Goal: Information Seeking & Learning: Understand process/instructions

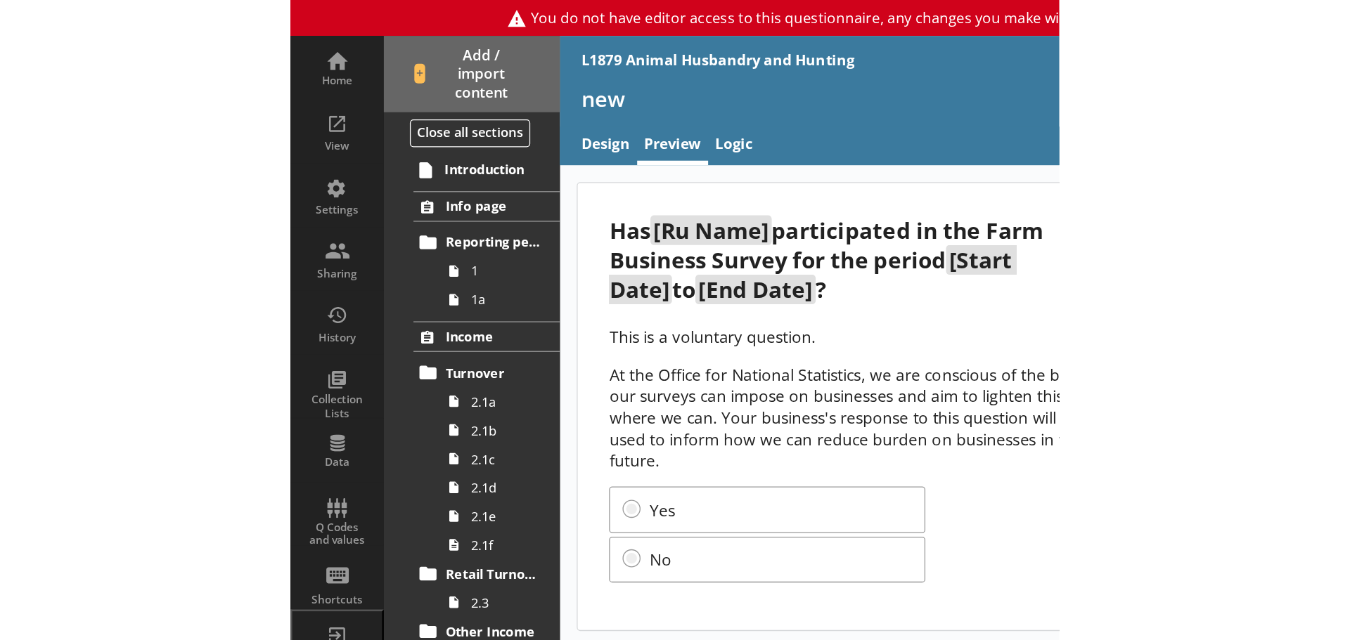
scroll to position [1813, 0]
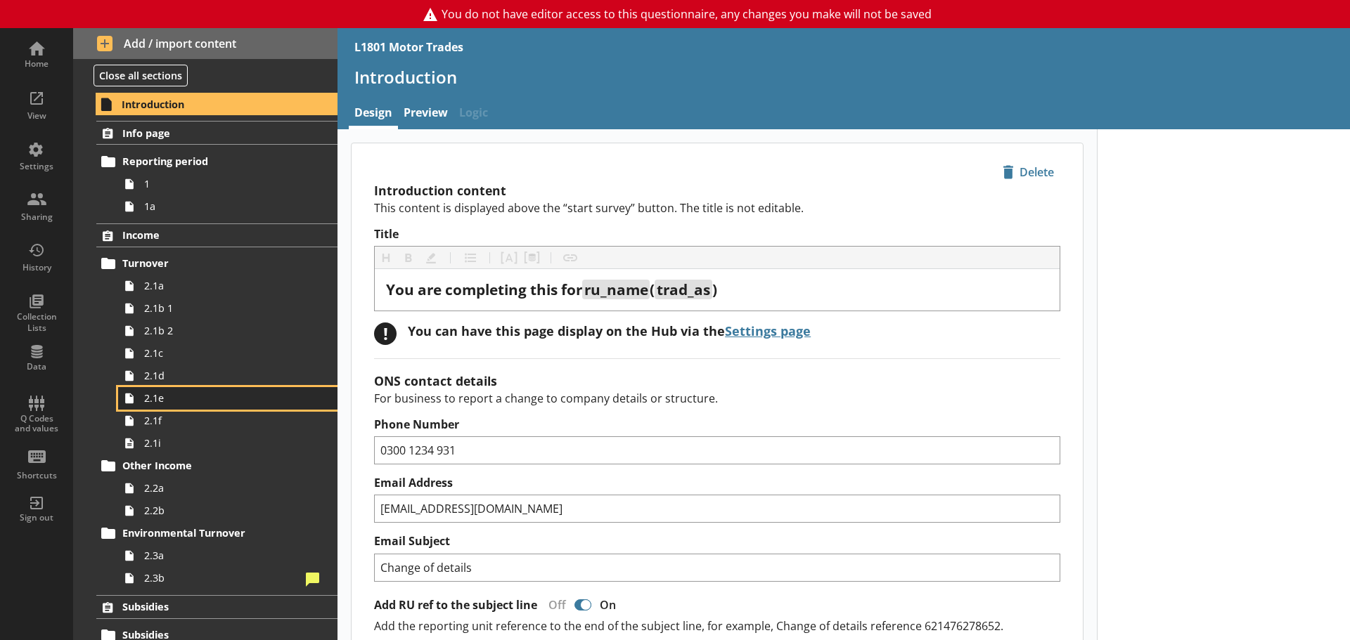
click at [138, 402] on icon at bounding box center [129, 398] width 22 height 22
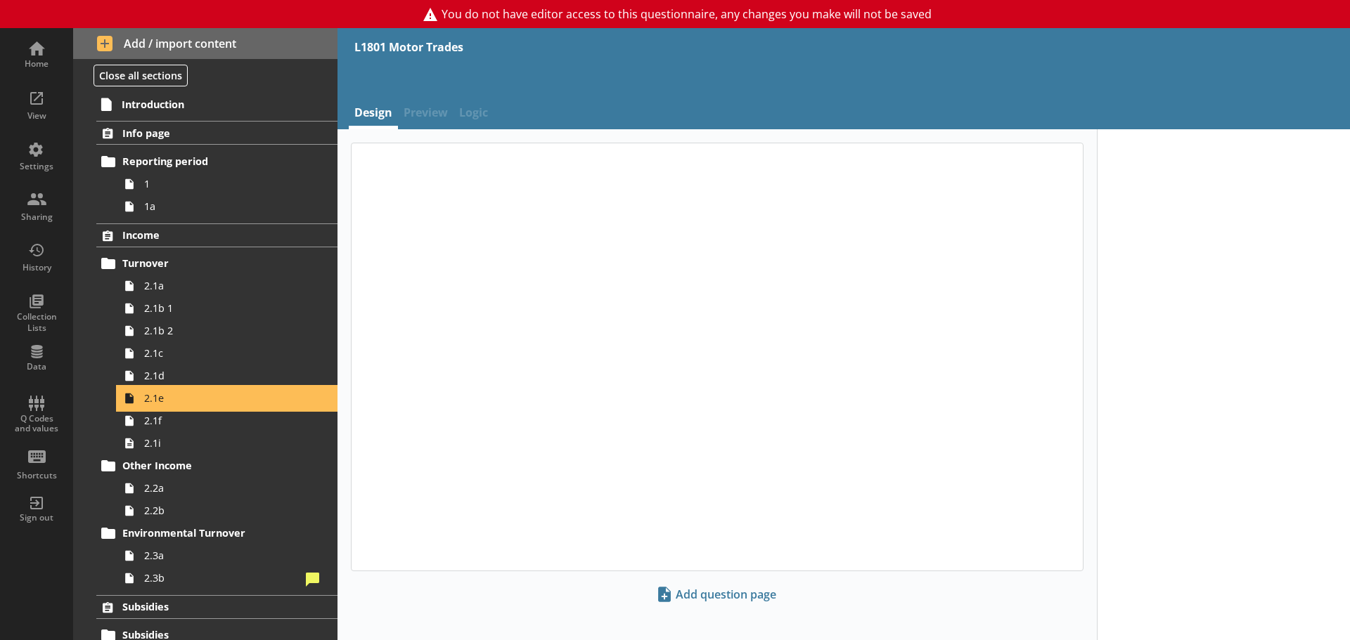
type textarea "x"
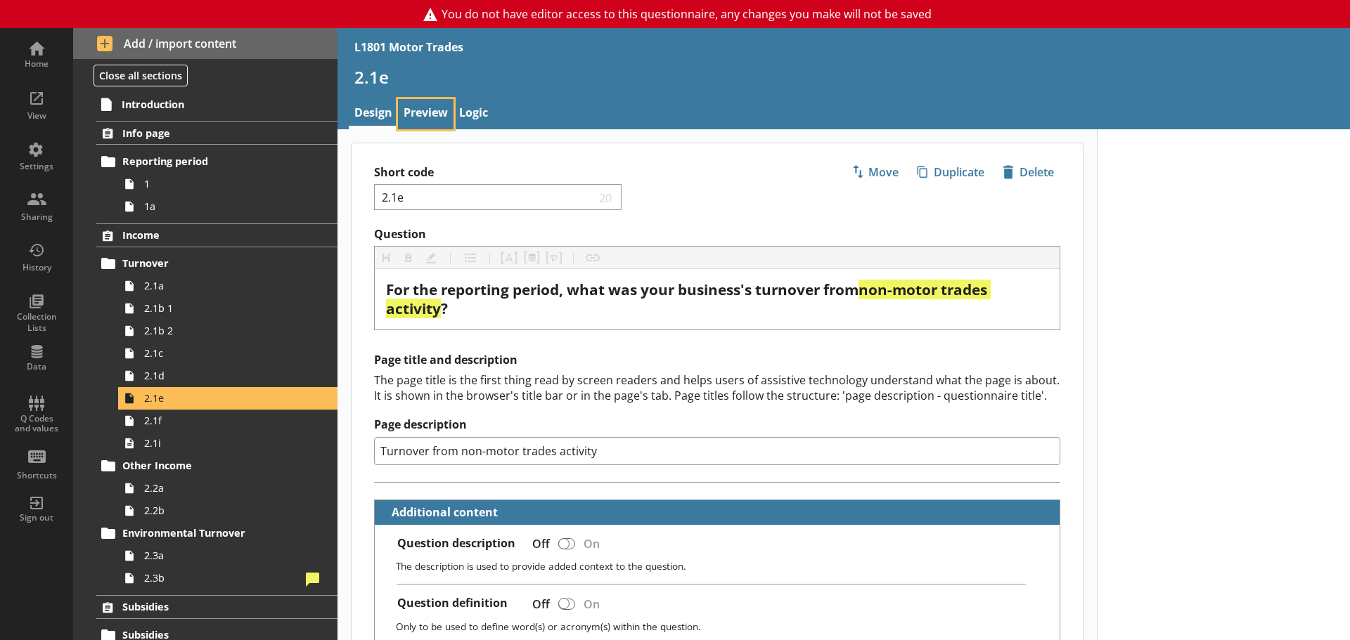
click at [422, 115] on link "Preview" at bounding box center [426, 114] width 56 height 30
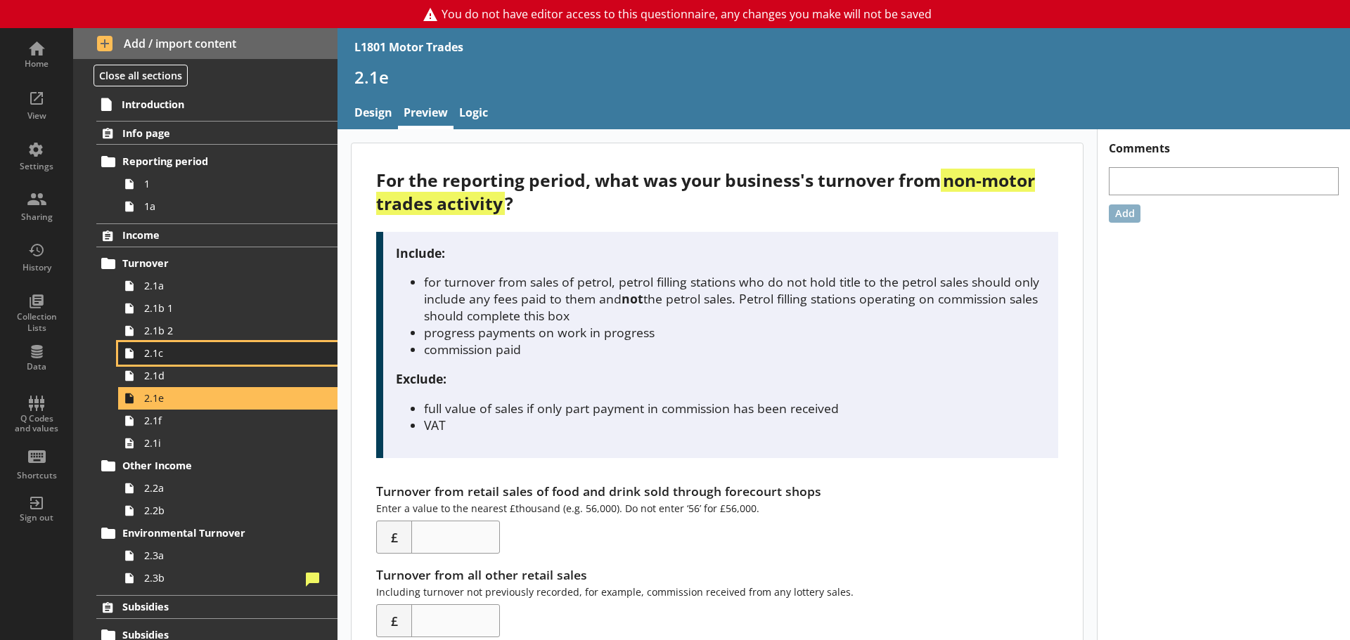
click at [164, 349] on span "2.1c" at bounding box center [222, 353] width 157 height 13
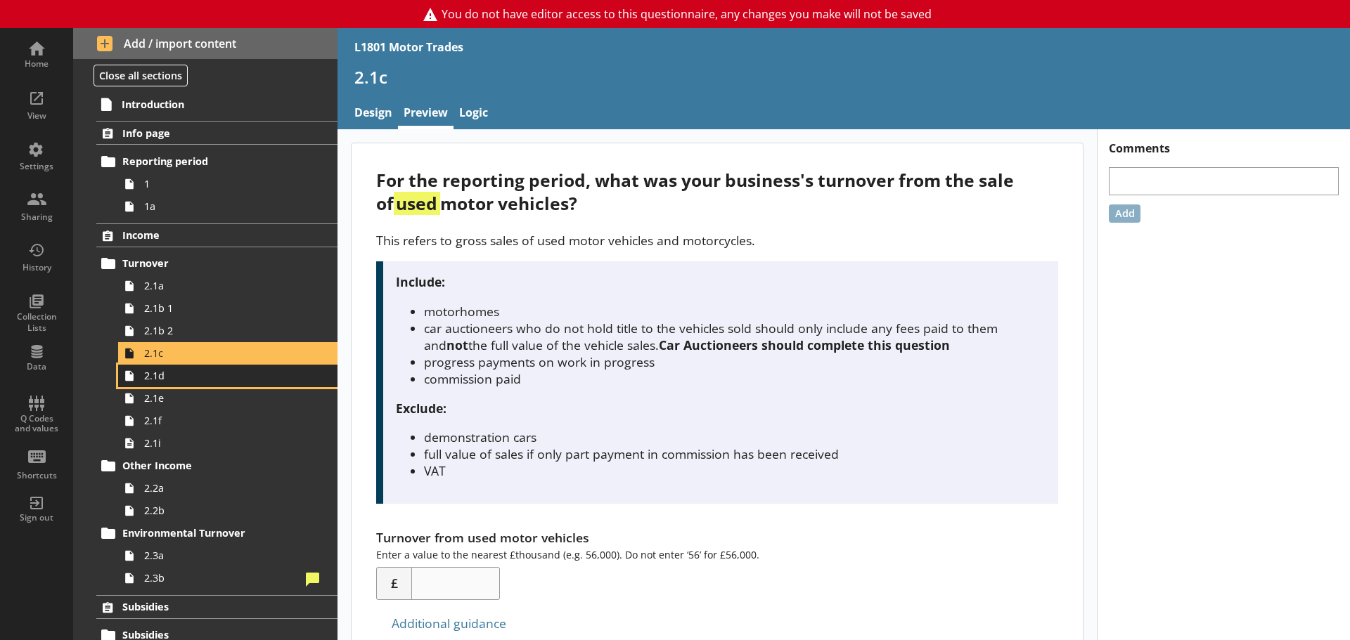
click at [165, 377] on span "2.1d" at bounding box center [222, 375] width 157 height 13
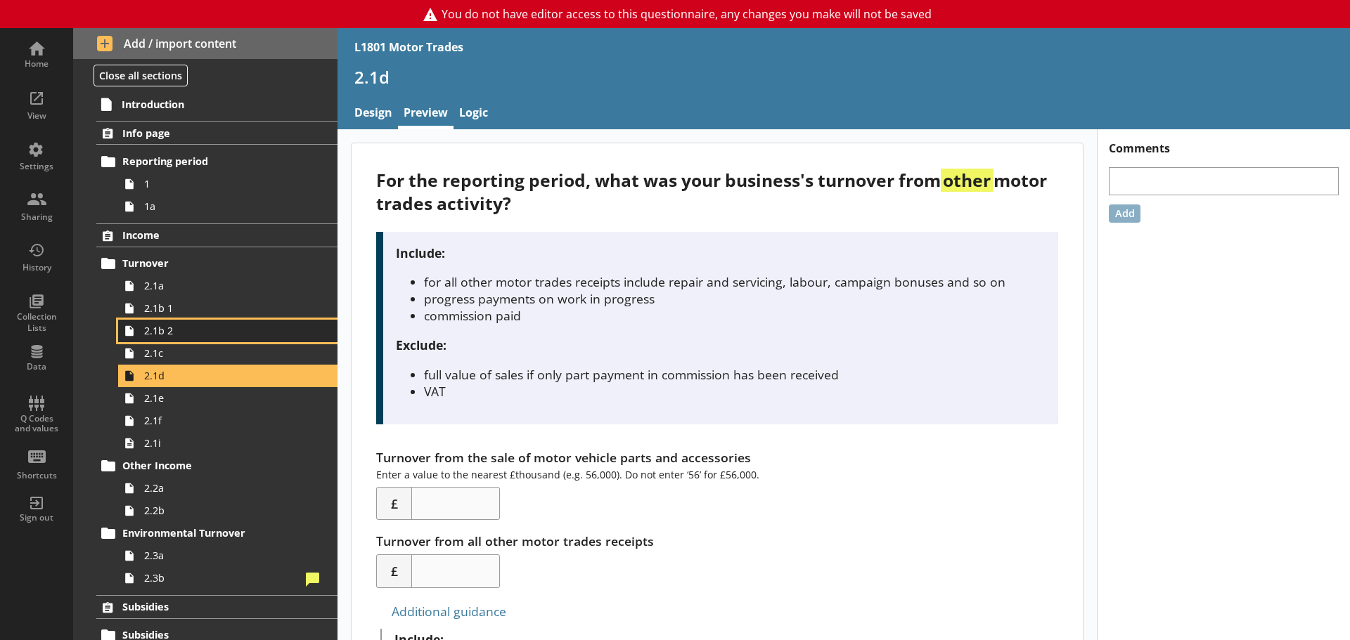
click at [191, 339] on link "2.1b 2" at bounding box center [227, 331] width 219 height 22
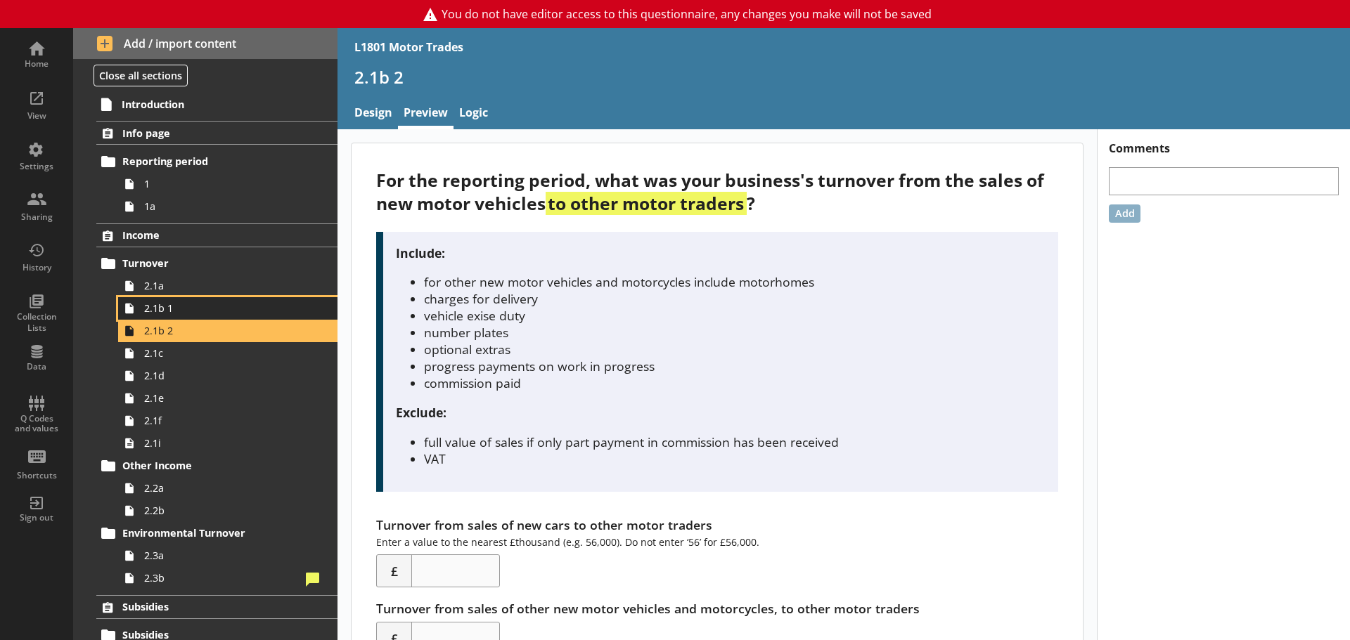
click at [190, 307] on span "2.1b 1" at bounding box center [222, 308] width 157 height 13
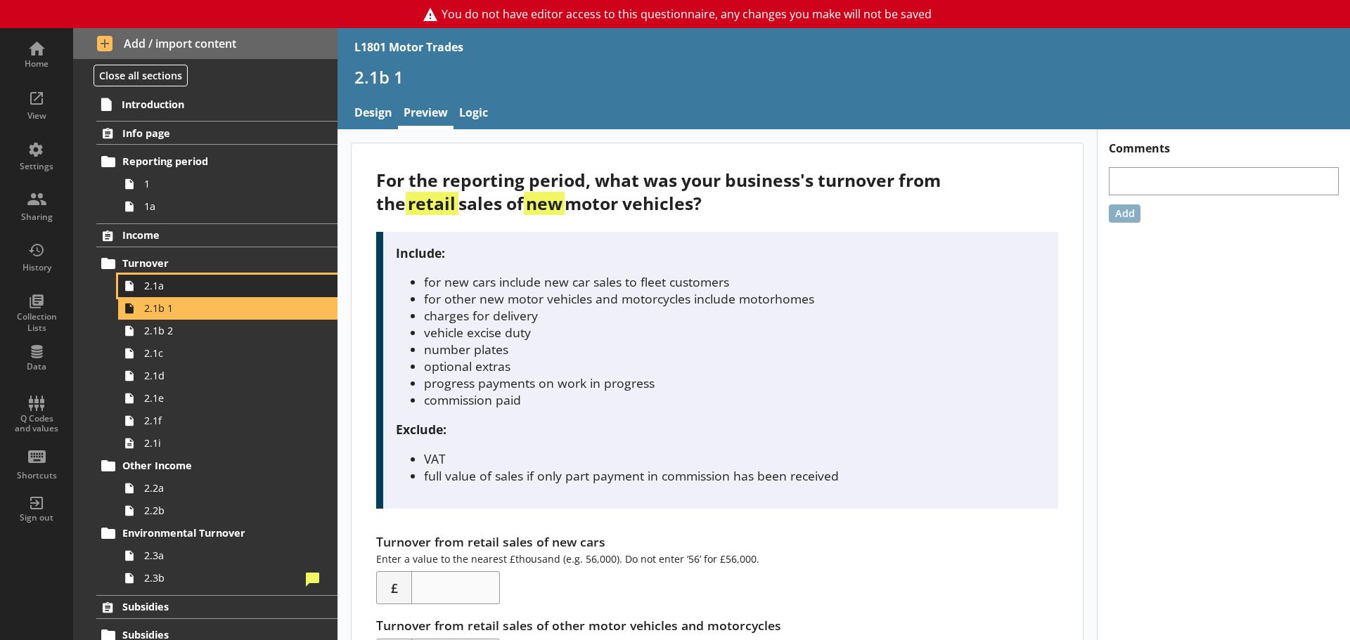
click at [205, 283] on span "2.1a" at bounding box center [222, 285] width 157 height 13
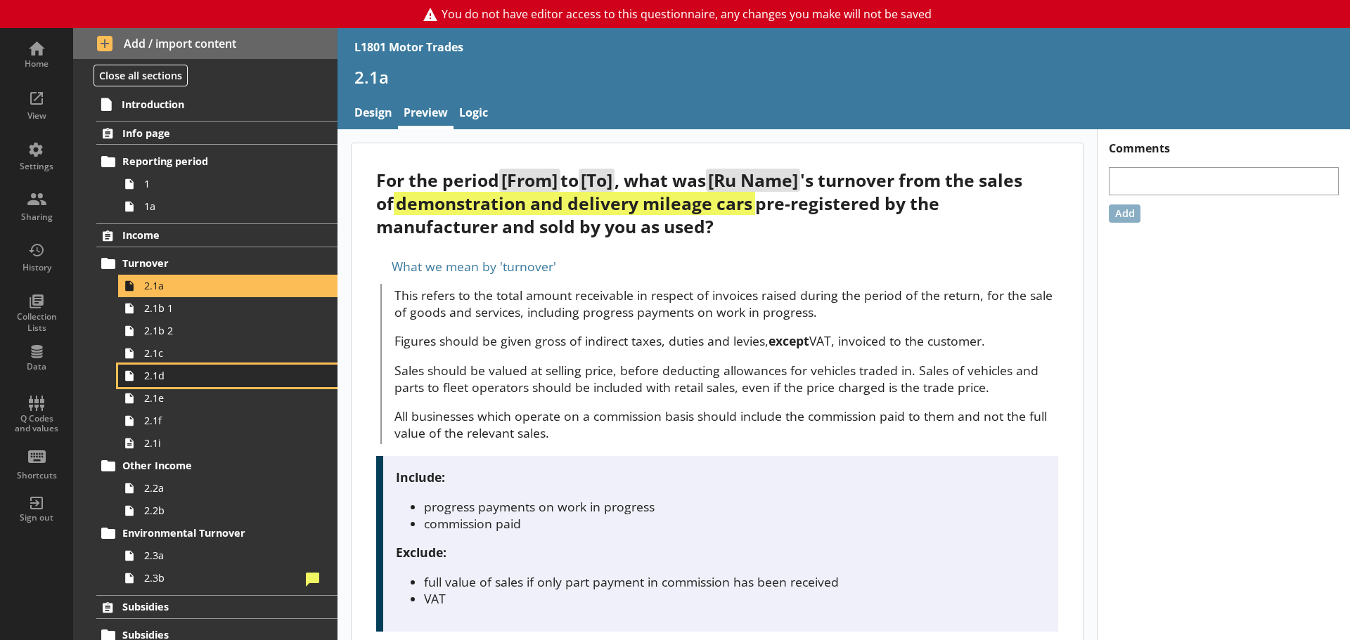
click at [198, 380] on span "2.1d" at bounding box center [222, 375] width 157 height 13
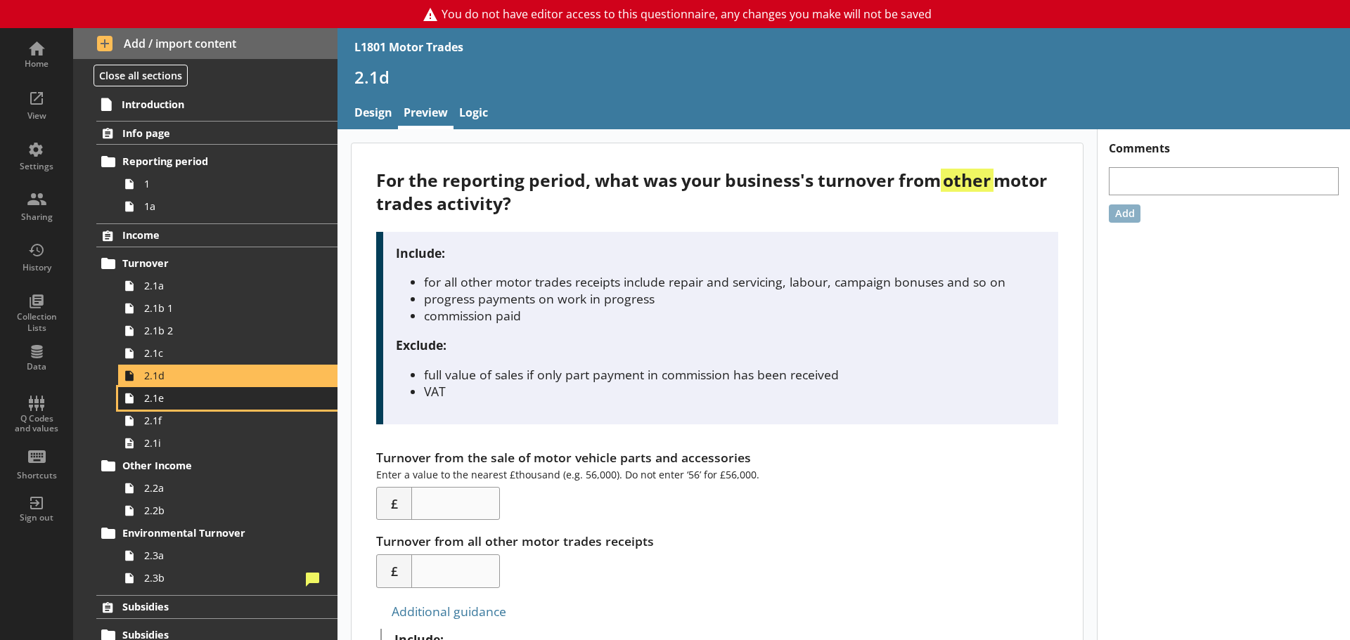
click at [198, 399] on span "2.1e" at bounding box center [222, 398] width 157 height 13
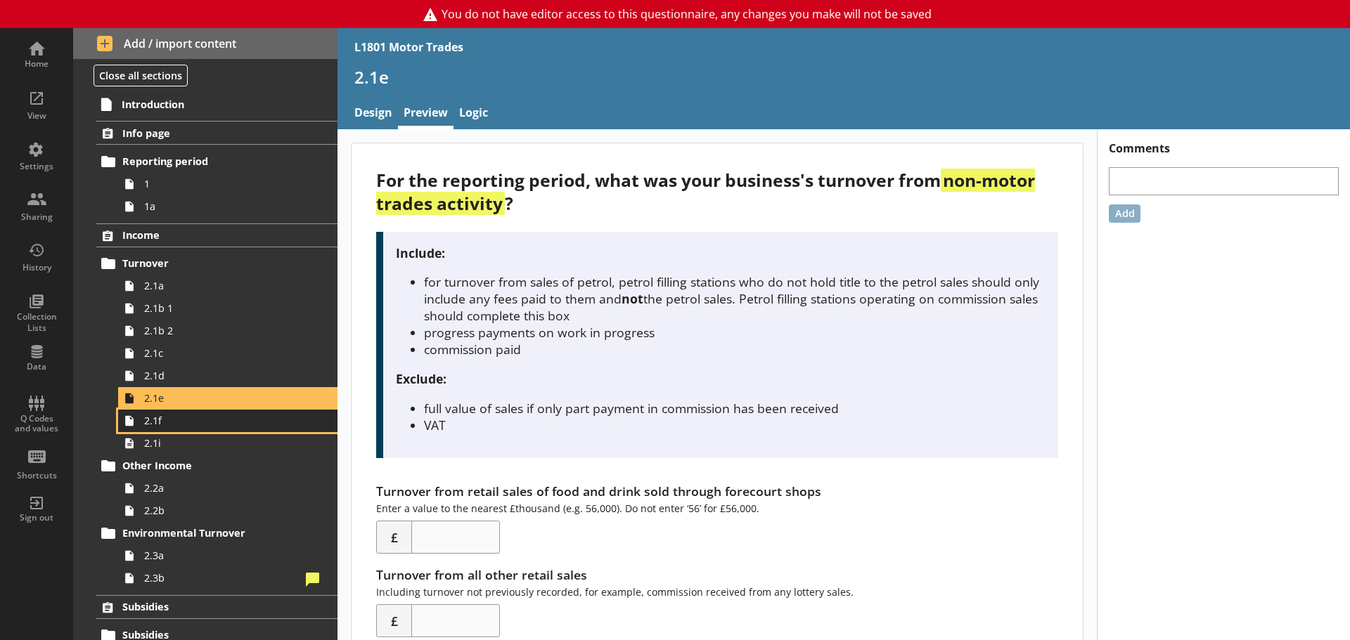
click at [199, 423] on span "2.1f" at bounding box center [222, 420] width 157 height 13
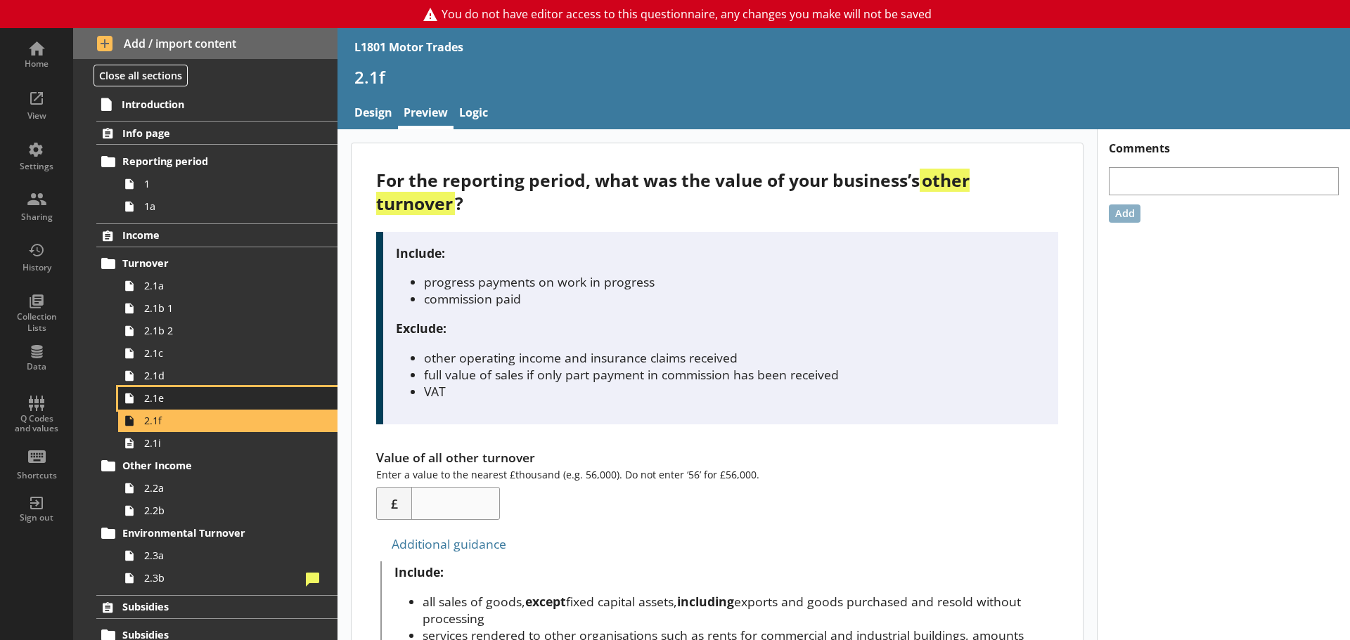
click at [200, 400] on span "2.1e" at bounding box center [222, 398] width 157 height 13
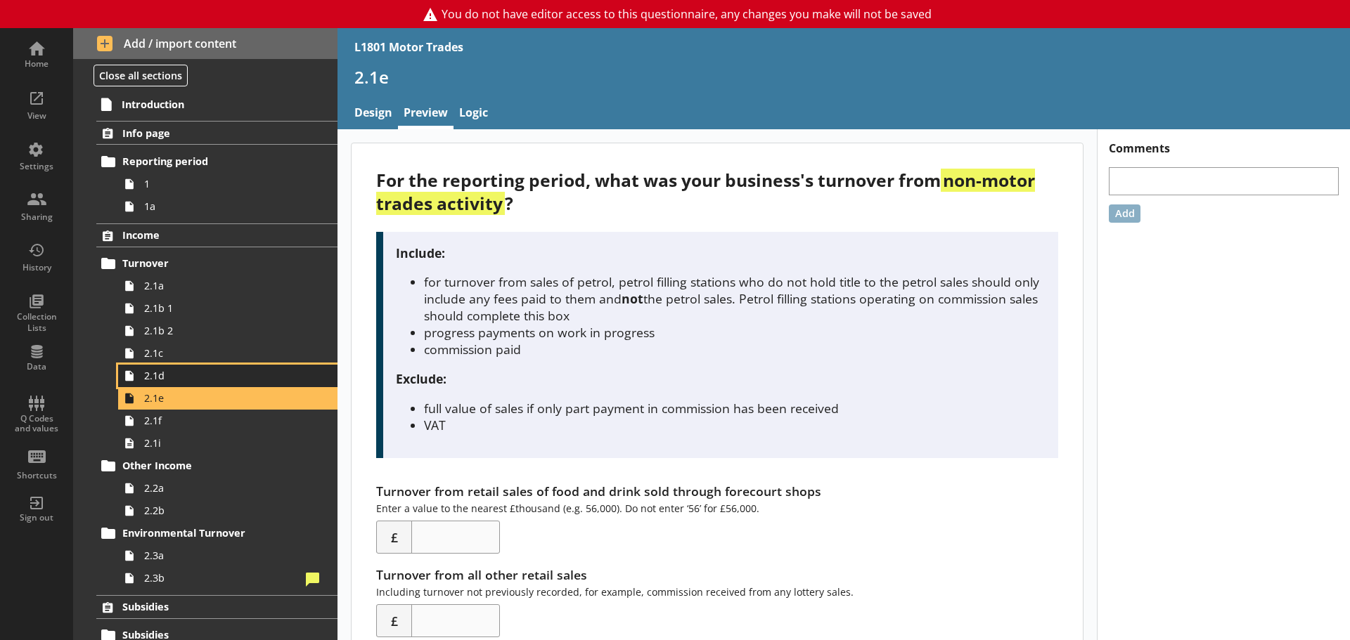
click at [200, 377] on span "2.1d" at bounding box center [222, 375] width 157 height 13
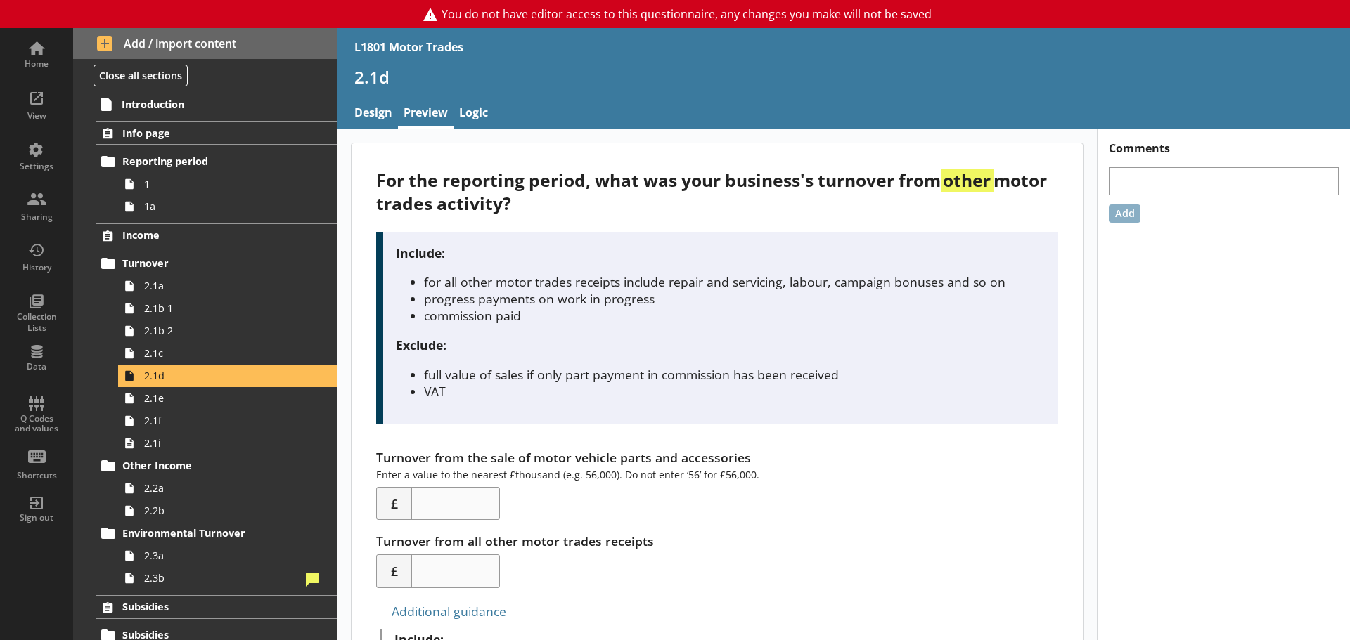
click at [458, 453] on div "Turnover from the sale of motor vehicle parts and accessories Enter a value to …" at bounding box center [716, 484] width 681 height 71
drag, startPoint x: 413, startPoint y: 461, endPoint x: 749, endPoint y: 460, distance: 336.0
click at [749, 460] on div "Turnover from the sale of motor vehicle parts and accessories Enter a value to …" at bounding box center [716, 484] width 681 height 71
click at [453, 456] on div "Turnover from the sale of motor vehicle parts and accessories Enter a value to …" at bounding box center [716, 484] width 681 height 71
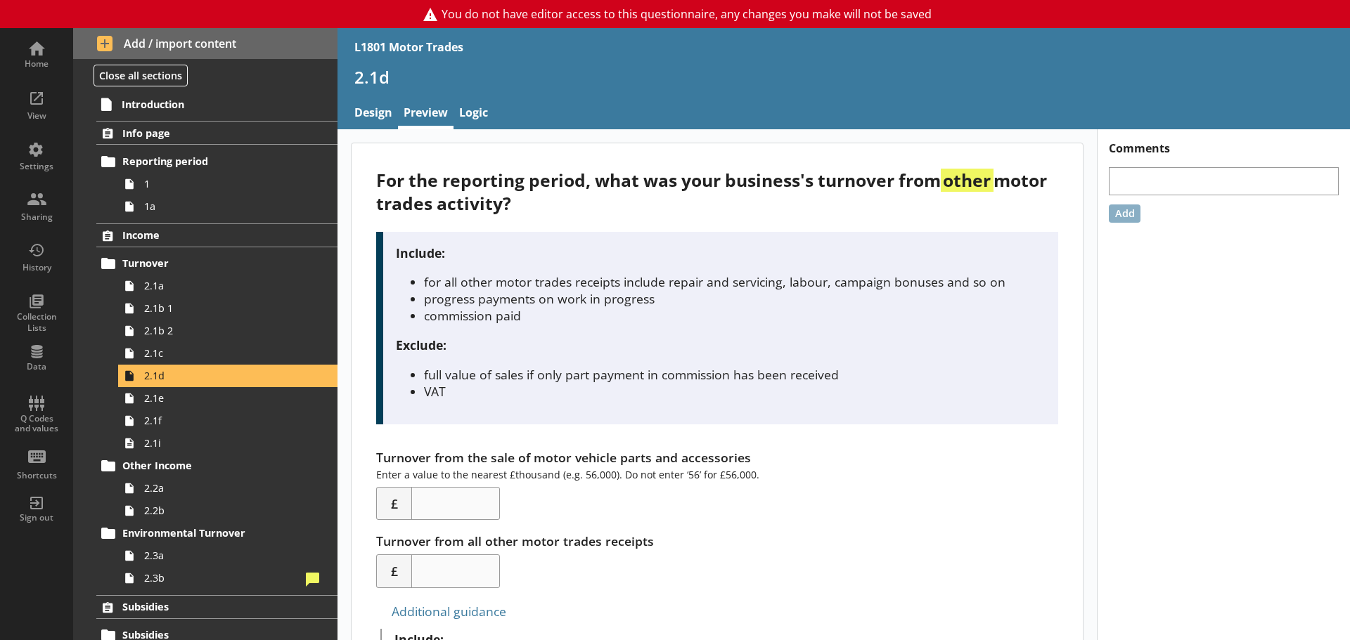
click at [497, 459] on div "Turnover from the sale of motor vehicle parts and accessories Enter a value to …" at bounding box center [716, 484] width 681 height 71
drag, startPoint x: 533, startPoint y: 458, endPoint x: 753, endPoint y: 459, distance: 219.3
click at [753, 459] on div "Turnover from the sale of motor vehicle parts and accessories Enter a value to …" at bounding box center [716, 484] width 681 height 71
click at [661, 461] on div "Turnover from the sale of motor vehicle parts and accessories Enter a value to …" at bounding box center [716, 484] width 681 height 71
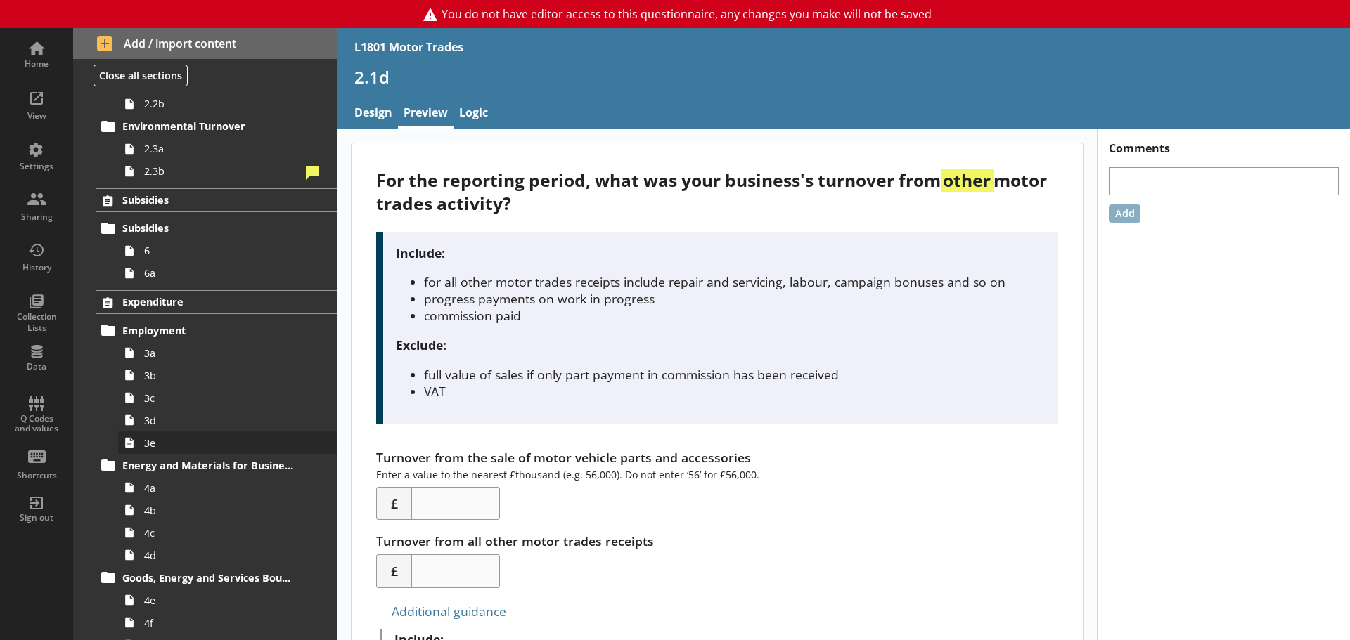
scroll to position [422, 0]
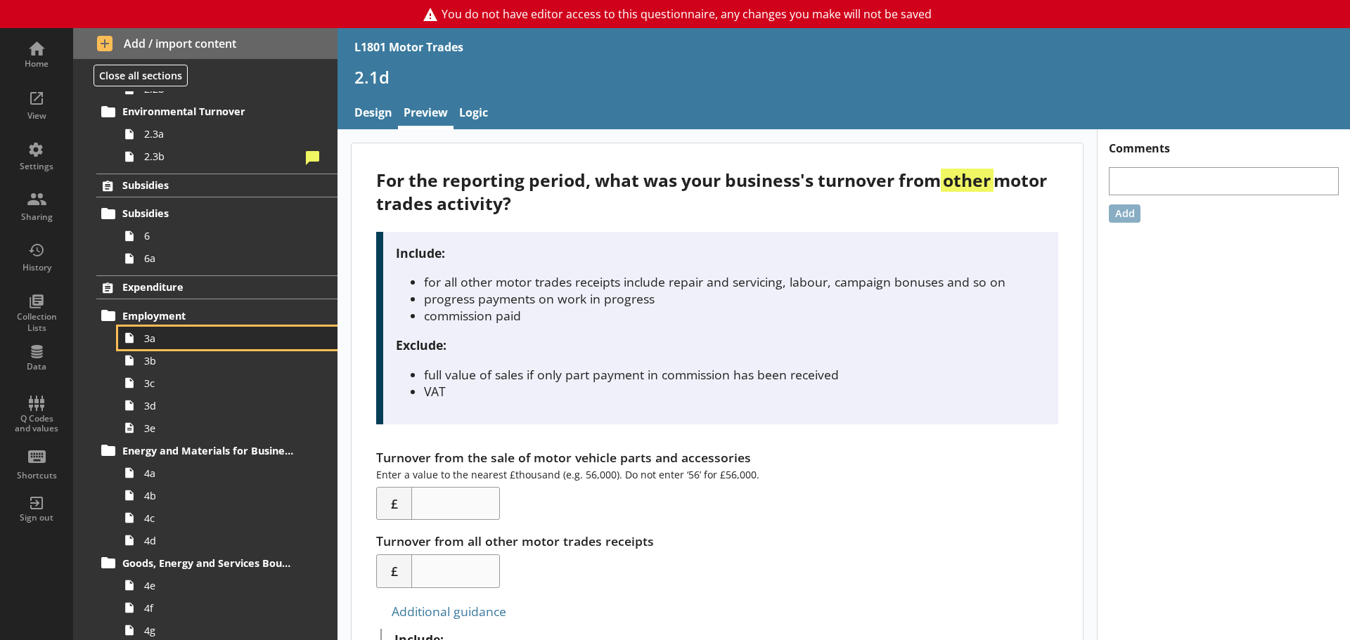
click at [190, 344] on span "3a" at bounding box center [222, 338] width 157 height 13
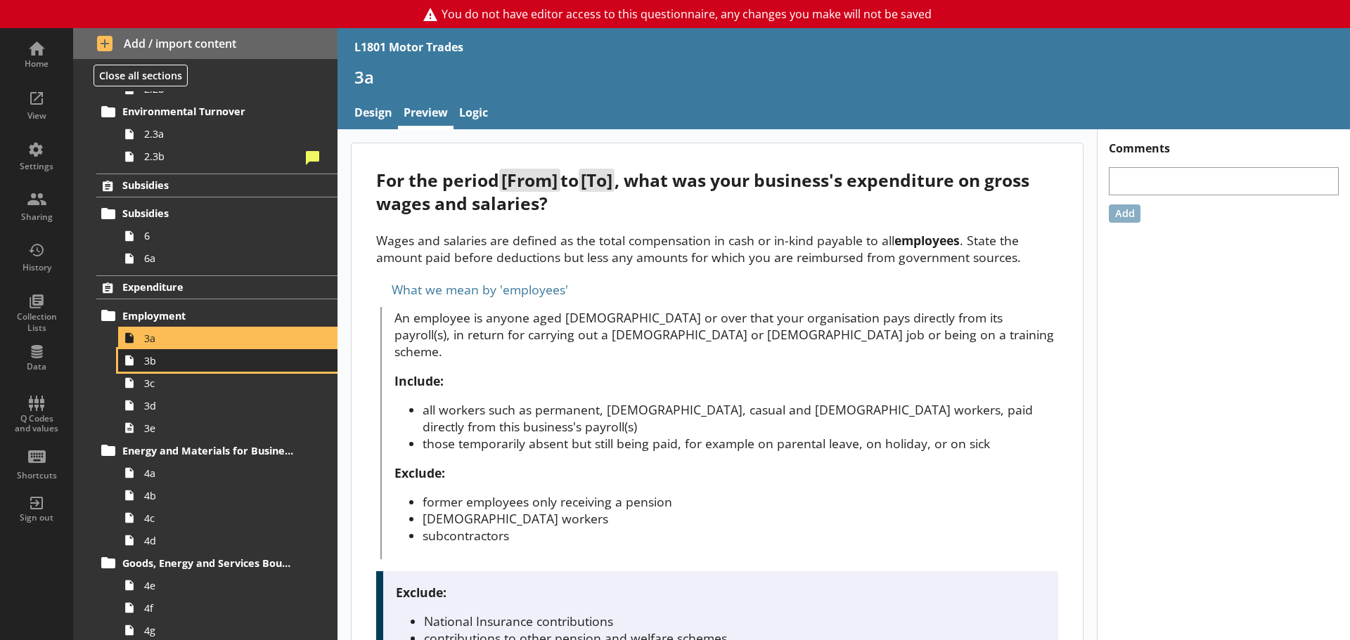
click at [183, 371] on link "3b" at bounding box center [227, 360] width 219 height 22
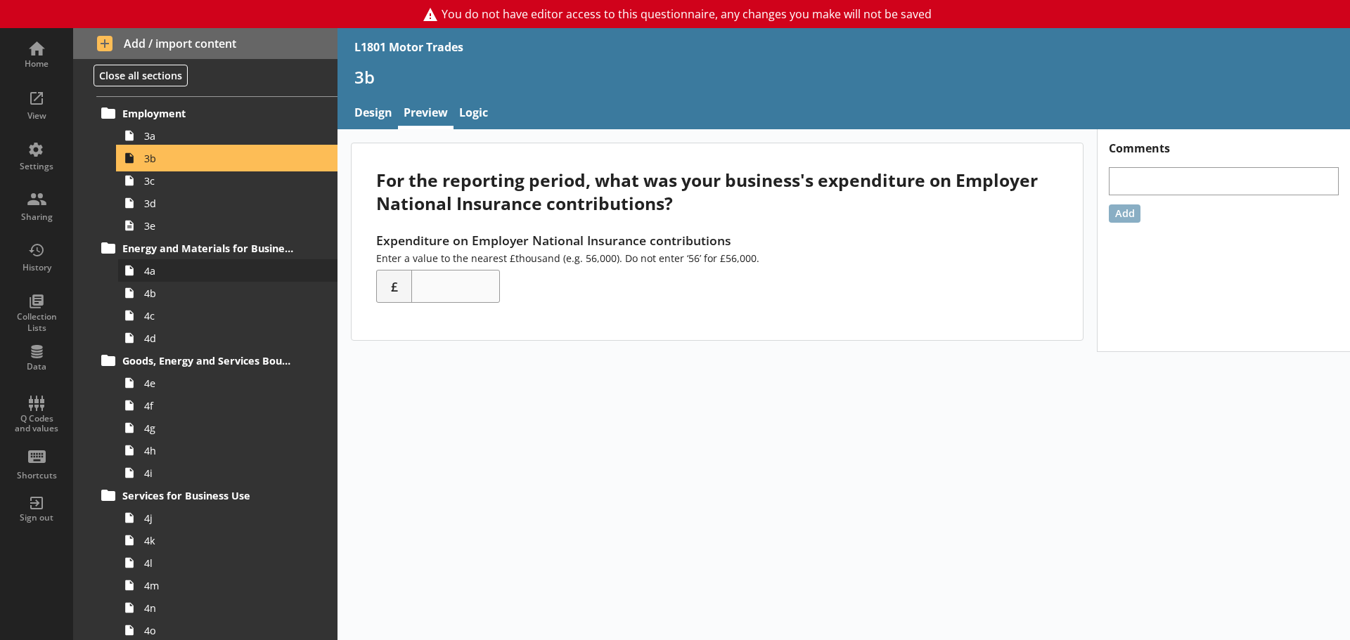
scroll to position [633, 0]
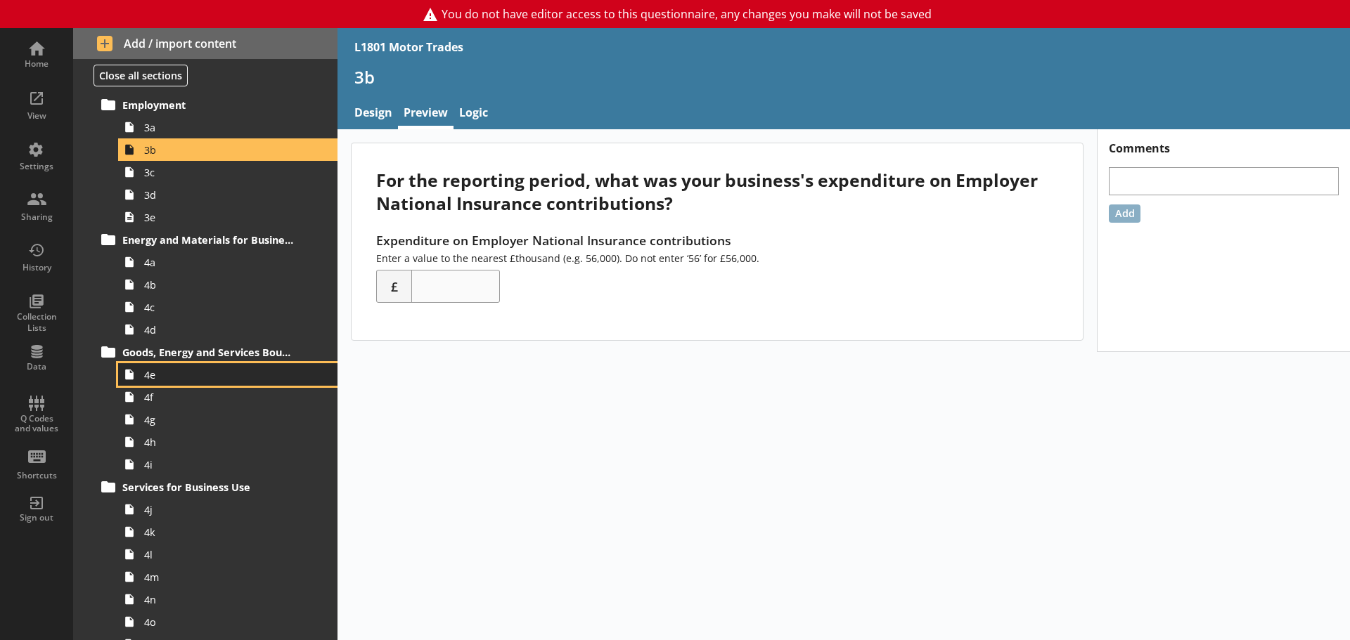
click at [209, 379] on span "4e" at bounding box center [222, 374] width 157 height 13
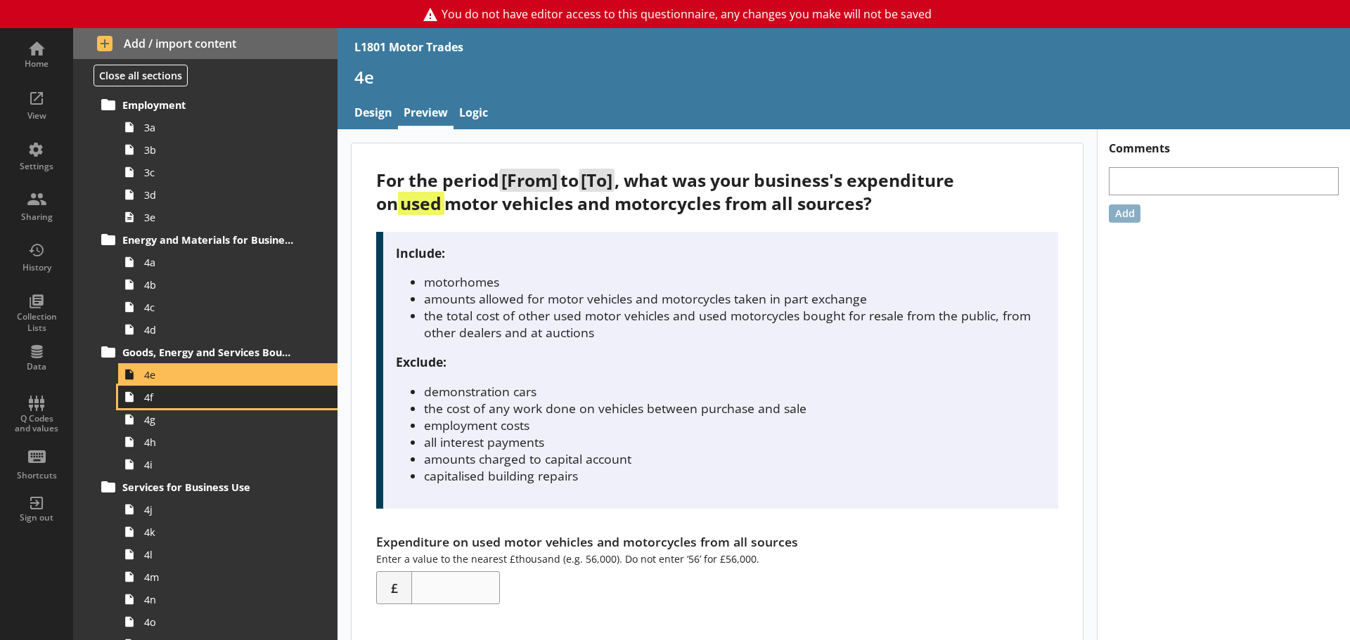
click at [186, 403] on span "4f" at bounding box center [222, 397] width 157 height 13
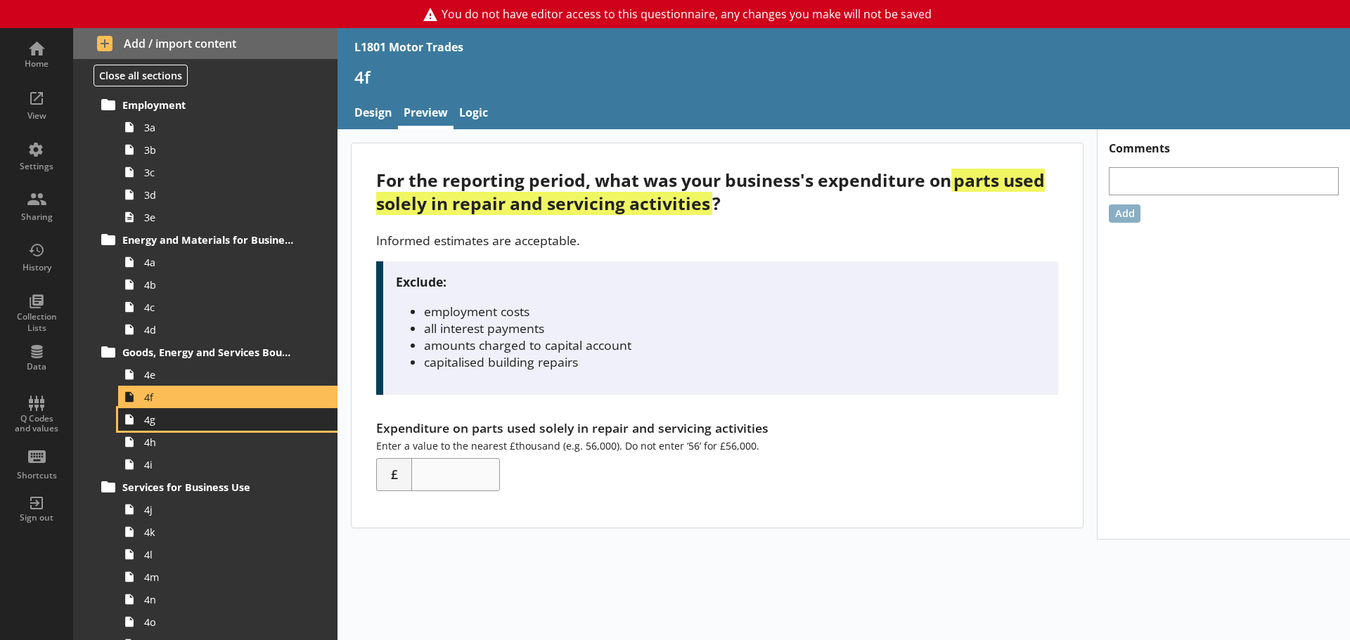
click at [207, 422] on span "4g" at bounding box center [222, 419] width 157 height 13
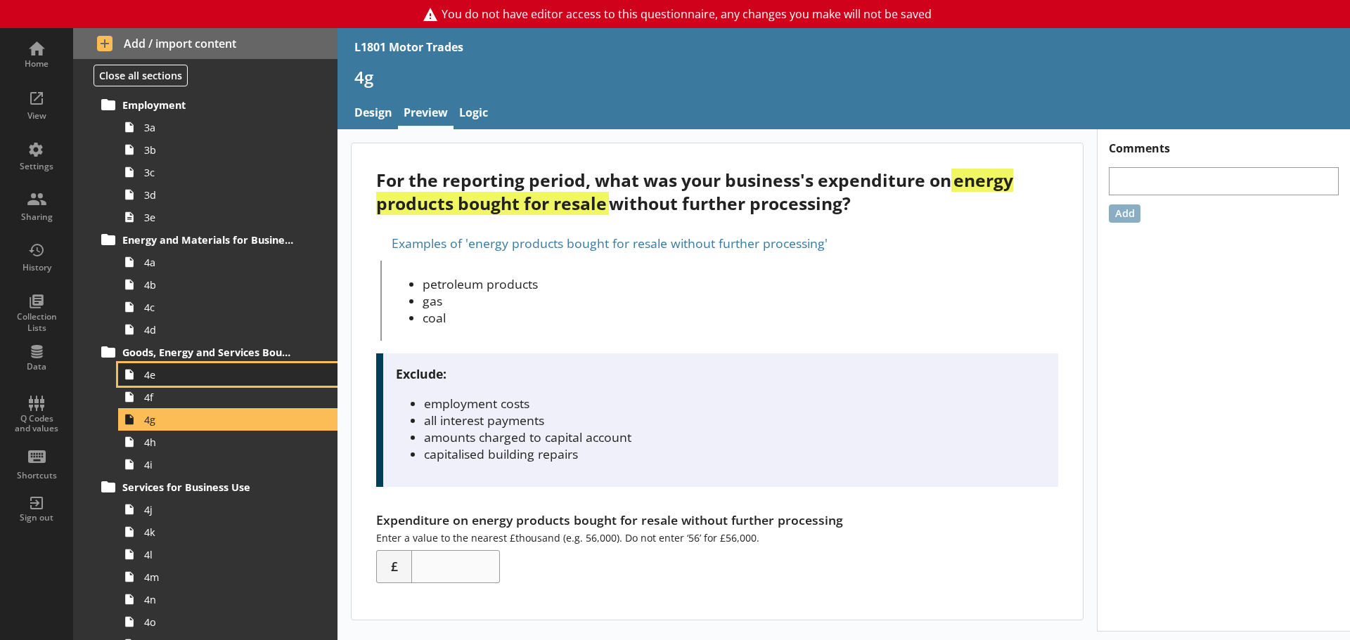
click at [204, 381] on link "4e" at bounding box center [227, 374] width 219 height 22
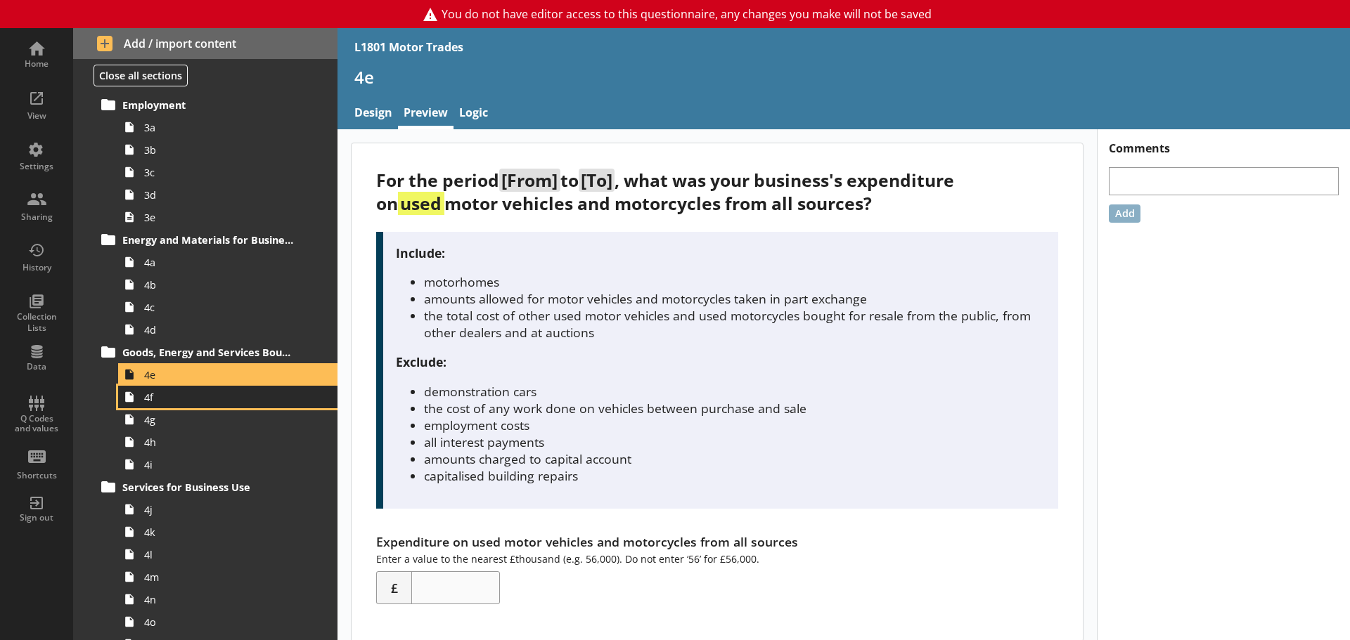
click at [195, 401] on span "4f" at bounding box center [222, 397] width 157 height 13
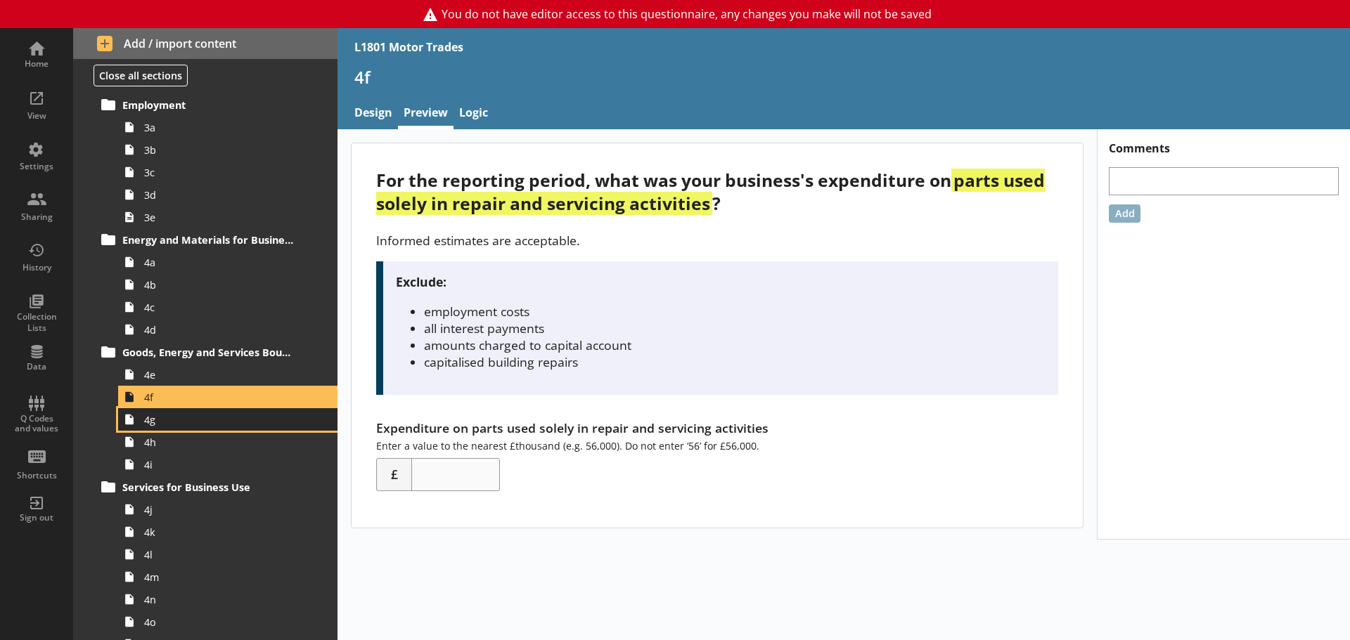
click at [184, 422] on span "4g" at bounding box center [222, 419] width 157 height 13
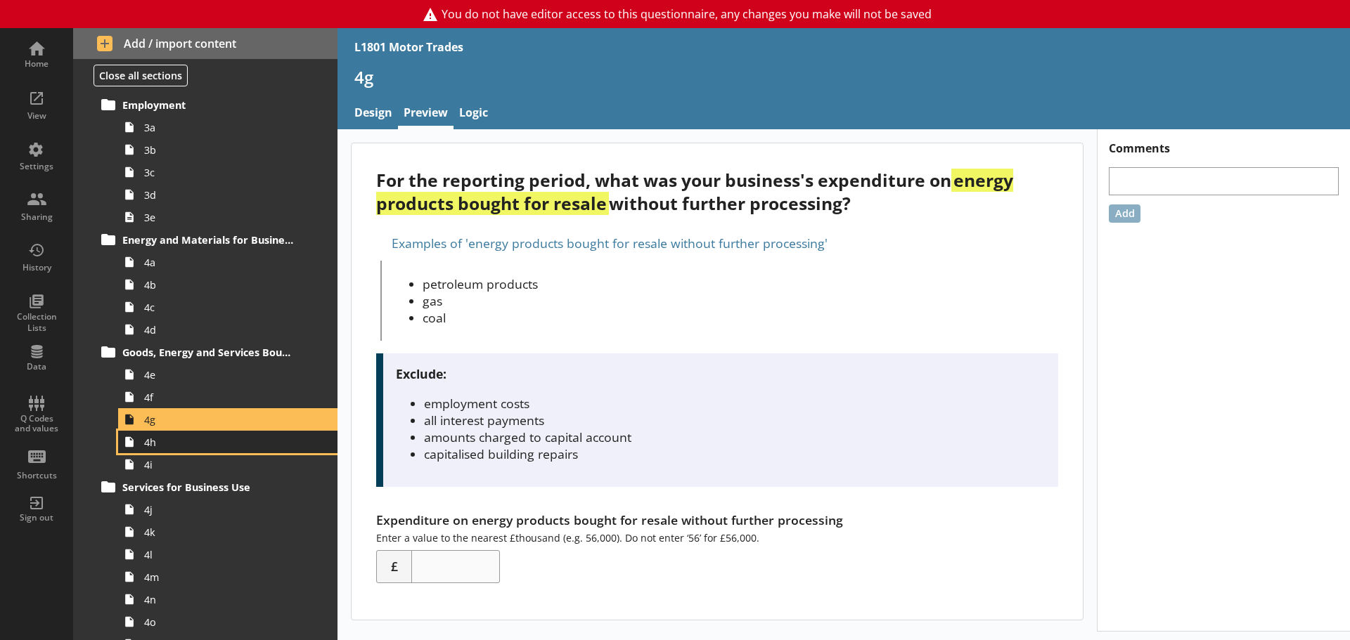
click at [164, 448] on span "4h" at bounding box center [222, 442] width 157 height 13
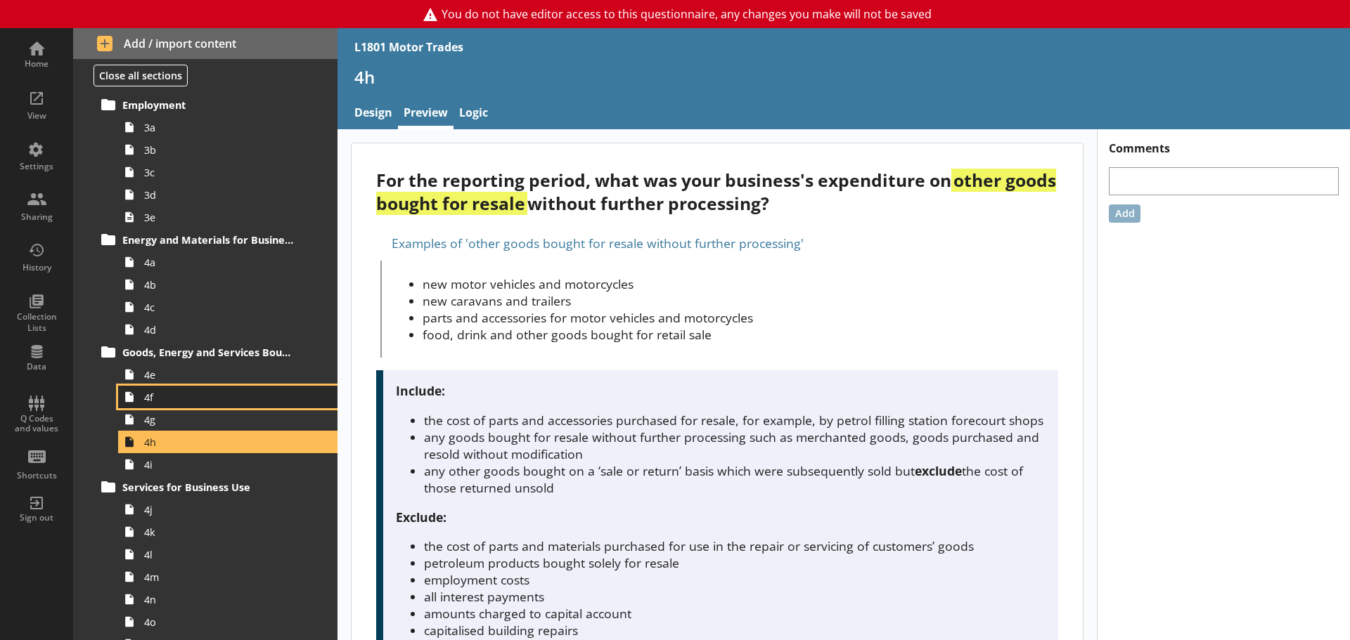
click at [193, 403] on span "4f" at bounding box center [222, 397] width 157 height 13
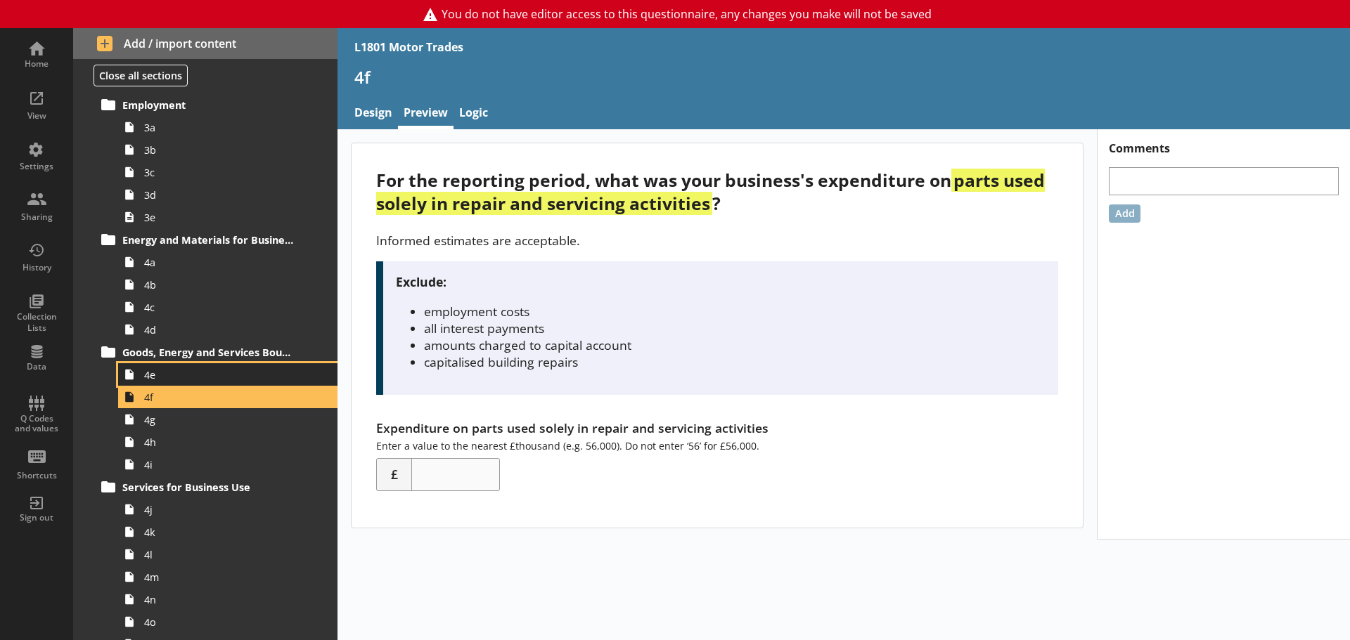
click at [183, 380] on span "4e" at bounding box center [222, 374] width 157 height 13
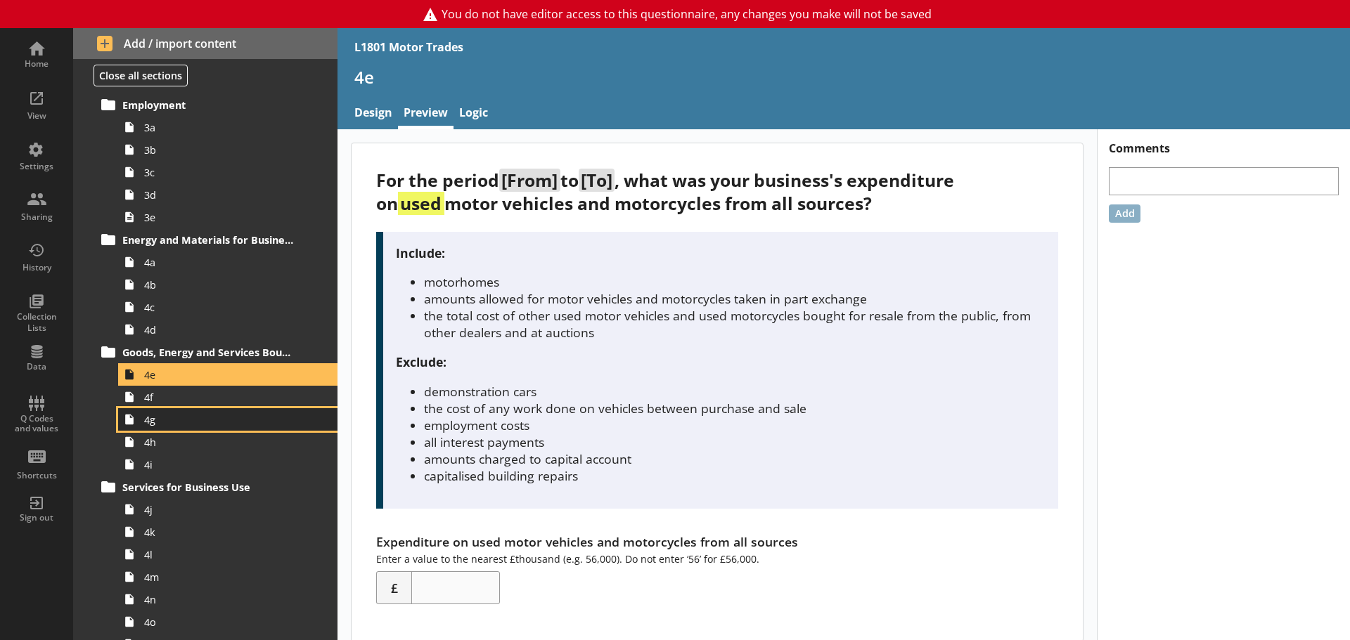
click at [175, 424] on span "4g" at bounding box center [222, 419] width 157 height 13
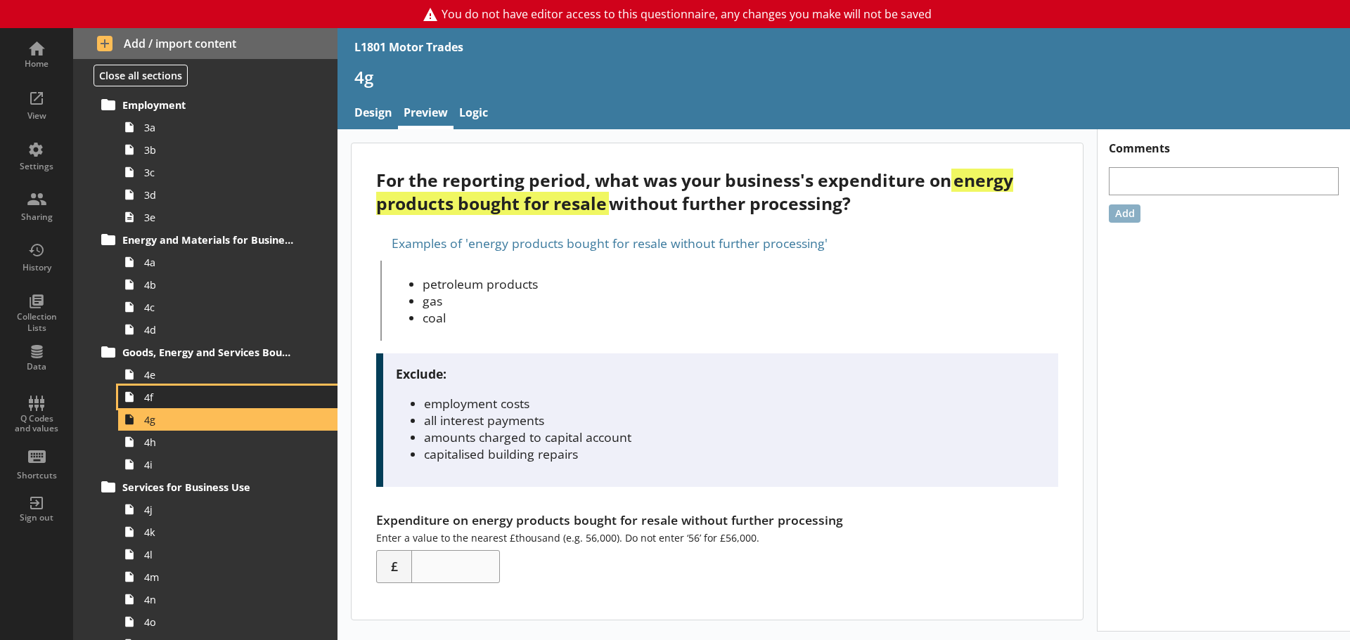
click at [176, 405] on link "4f" at bounding box center [227, 397] width 219 height 22
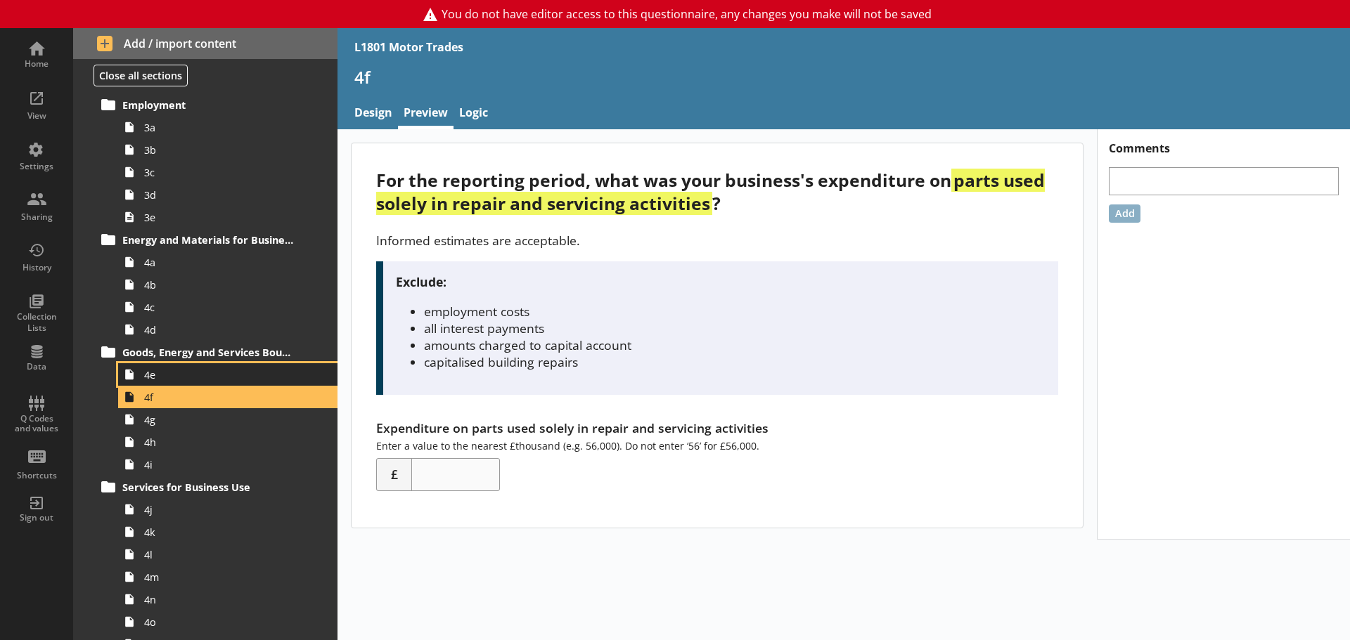
click at [176, 377] on span "4e" at bounding box center [222, 374] width 157 height 13
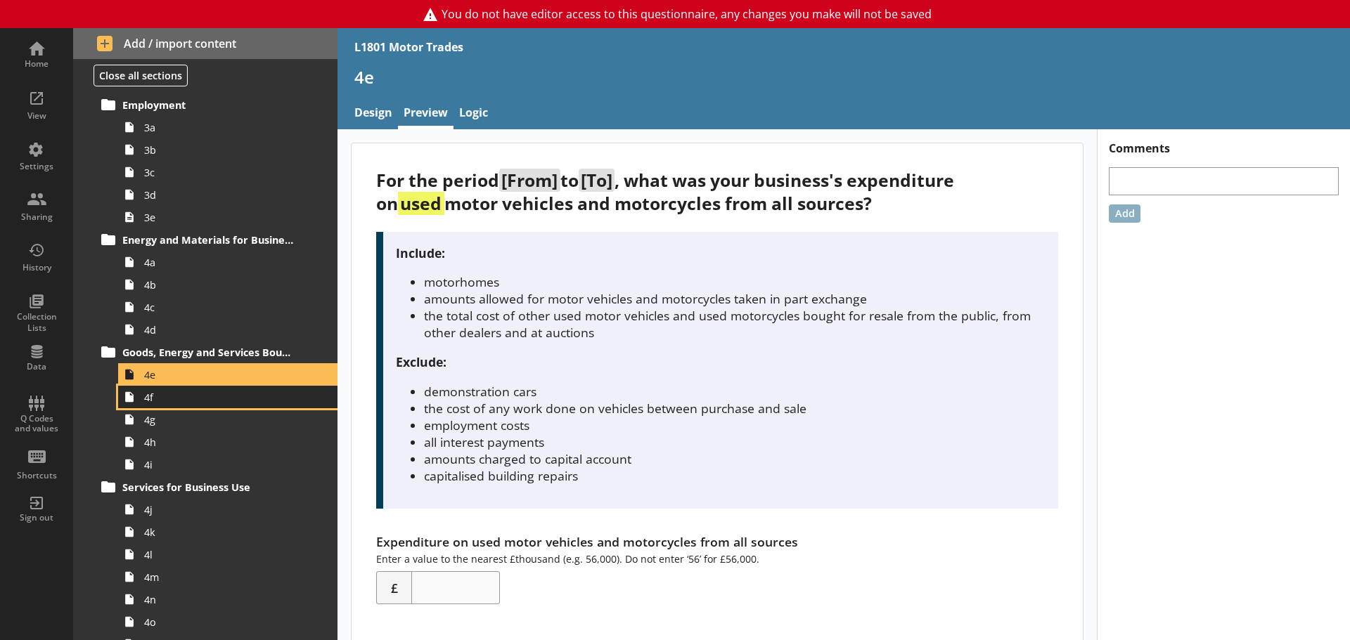
click at [155, 402] on span "4f" at bounding box center [222, 397] width 157 height 13
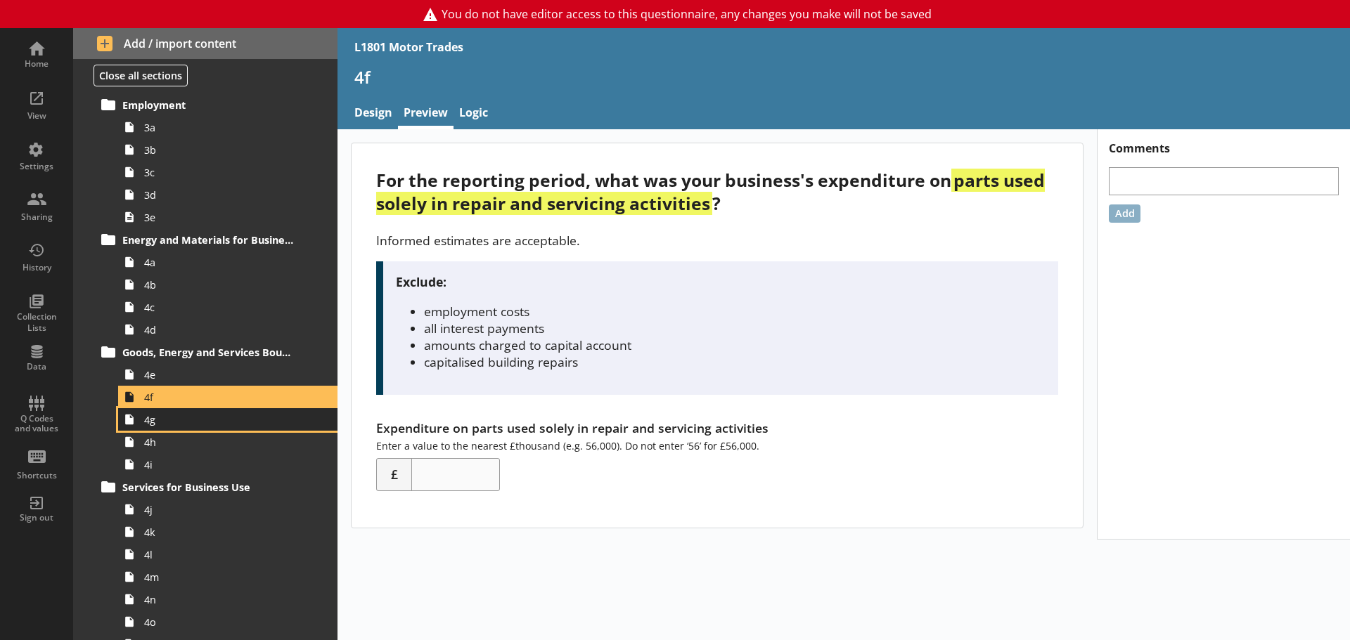
click at [156, 428] on link "4g" at bounding box center [227, 419] width 219 height 22
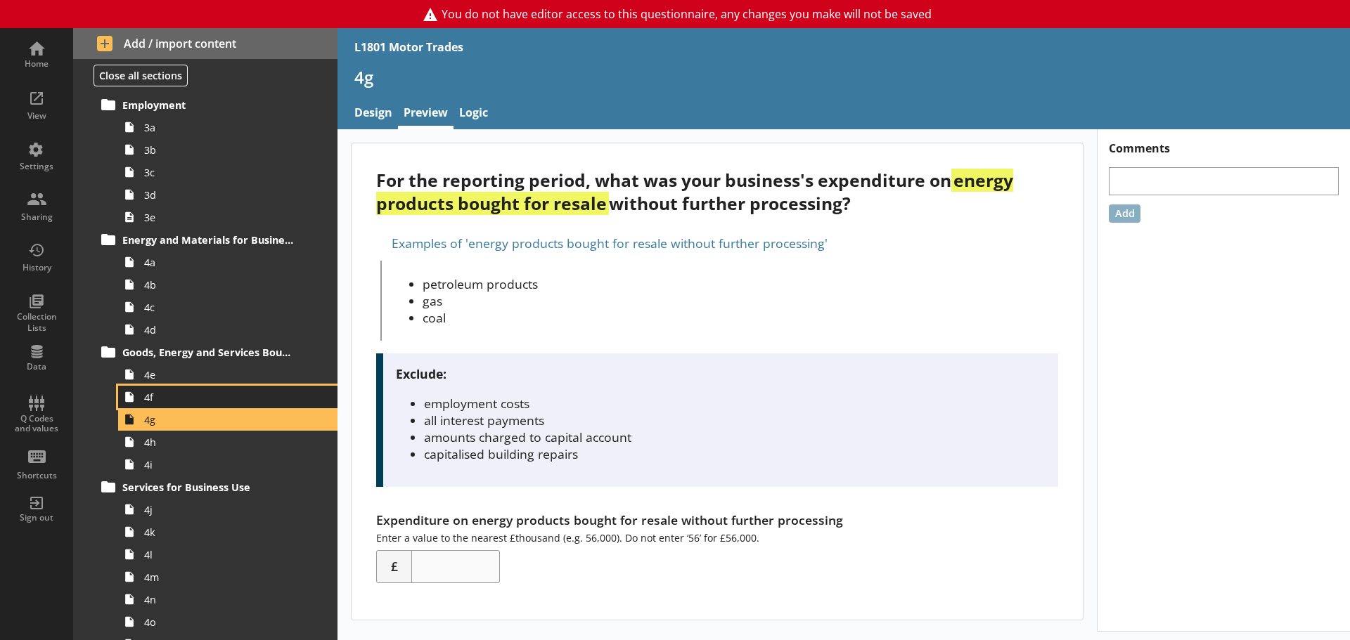
click at [163, 408] on link "4f" at bounding box center [227, 397] width 219 height 22
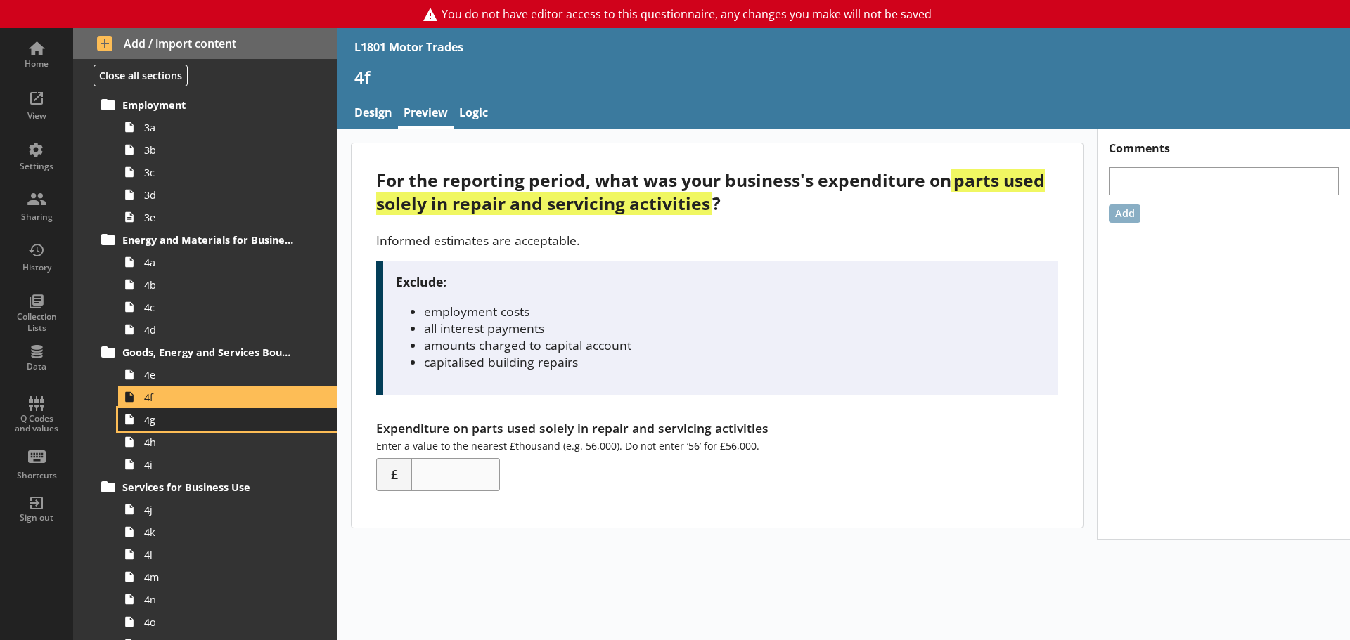
click at [268, 428] on link "4g" at bounding box center [227, 419] width 219 height 22
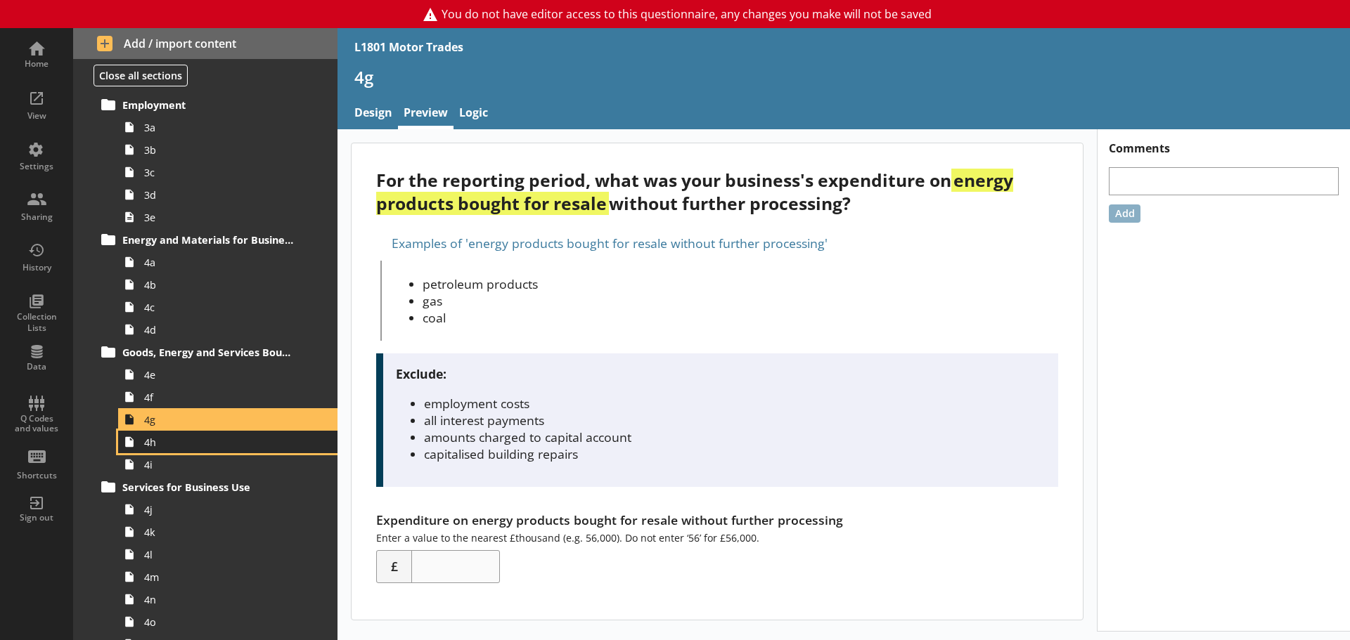
click at [221, 450] on link "4h" at bounding box center [227, 442] width 219 height 22
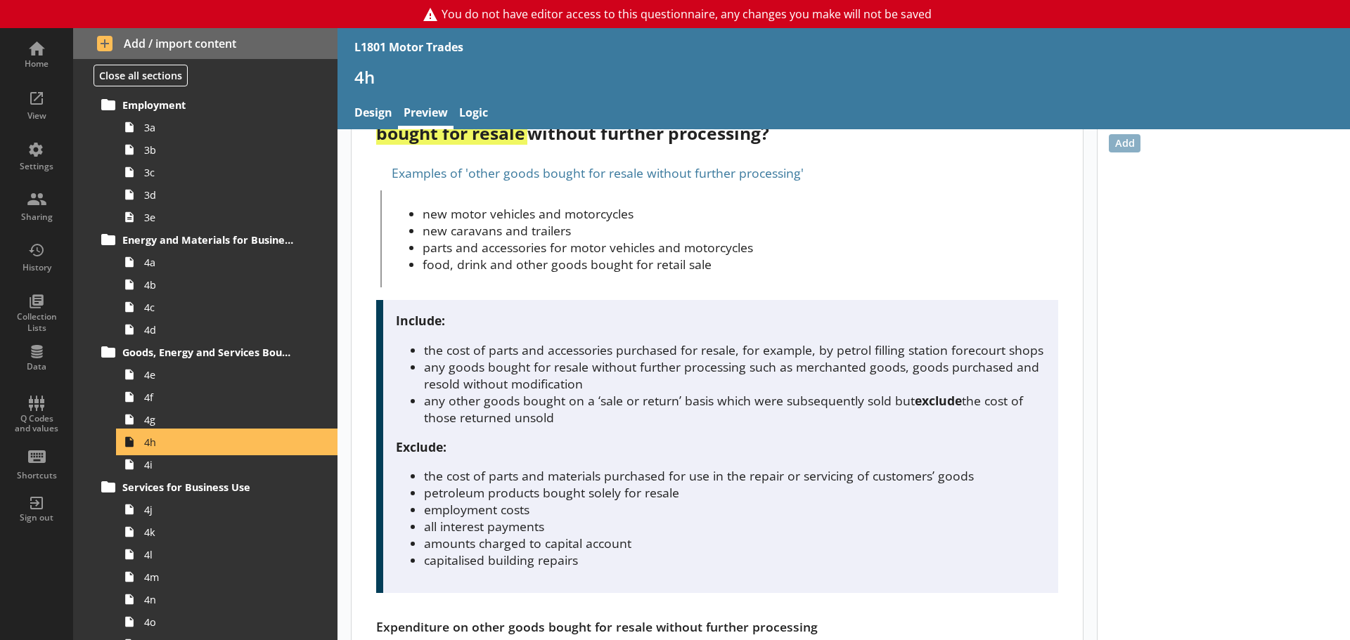
scroll to position [141, 0]
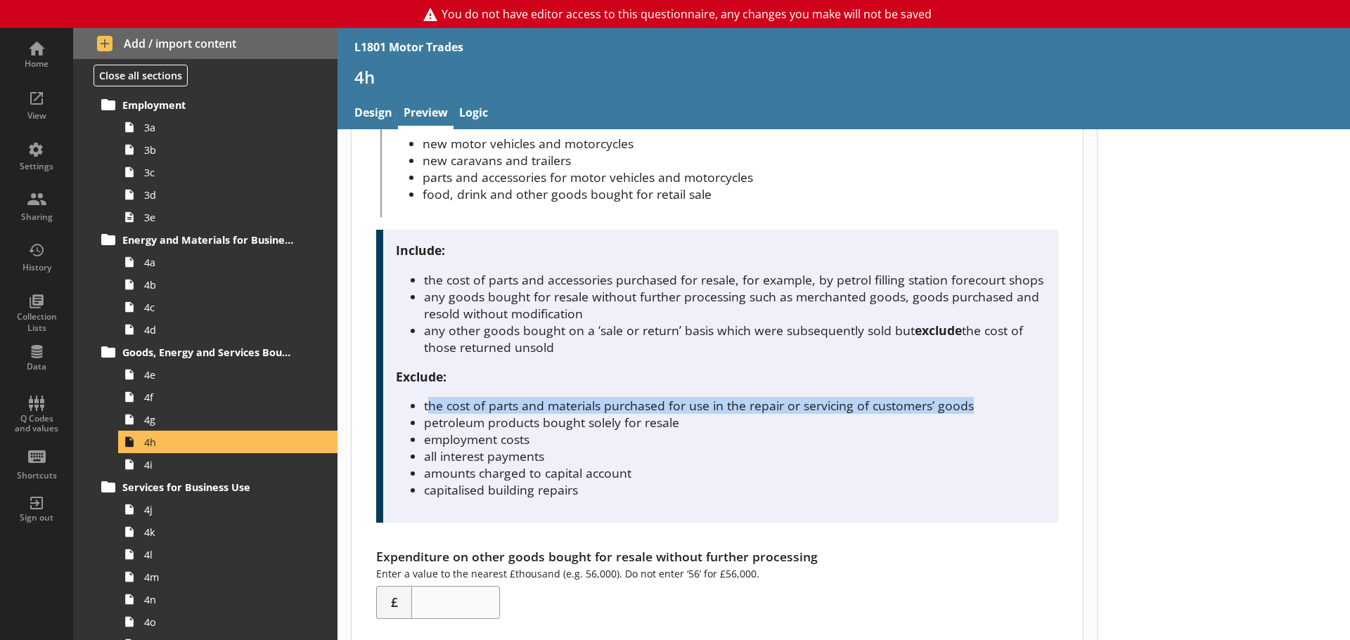
drag, startPoint x: 427, startPoint y: 419, endPoint x: 971, endPoint y: 425, distance: 543.4
click at [971, 414] on li "the cost of parts and materials purchased for use in the repair or servicing of…" at bounding box center [734, 405] width 621 height 17
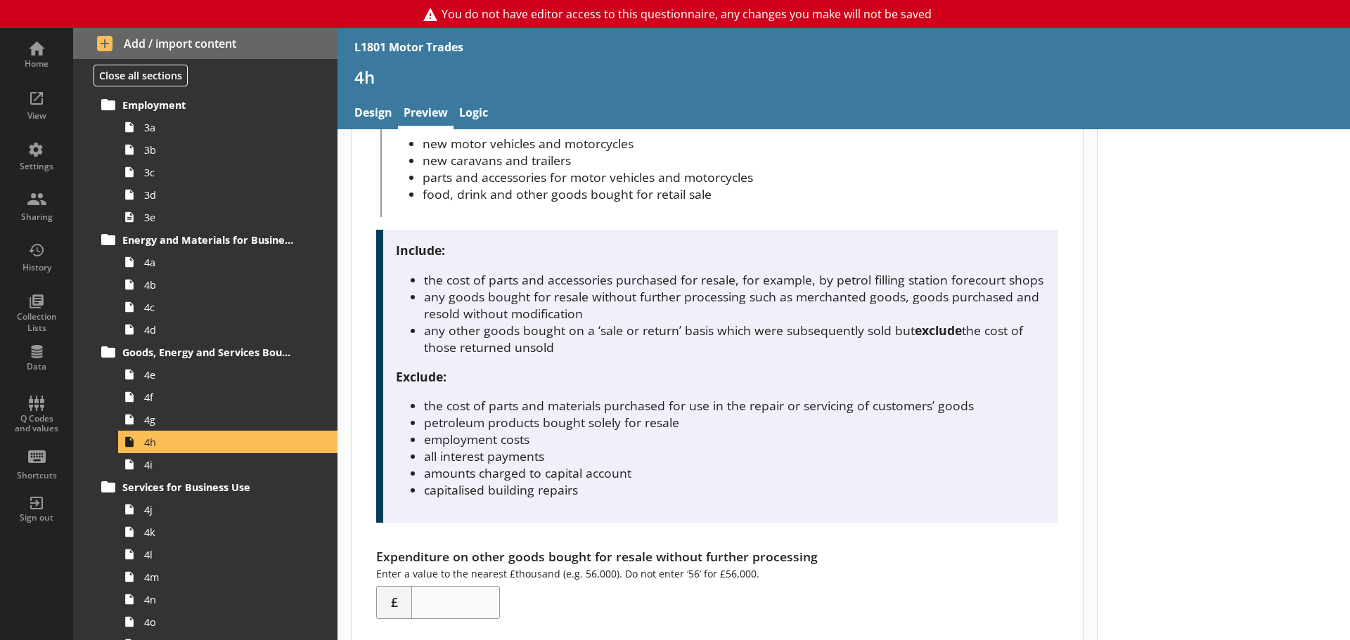
click at [597, 448] on li "employment costs" at bounding box center [734, 439] width 621 height 17
drag, startPoint x: 427, startPoint y: 436, endPoint x: 691, endPoint y: 447, distance: 263.8
click at [691, 431] on li "petroleum products bought solely for resale" at bounding box center [734, 422] width 621 height 17
click at [661, 448] on li "employment costs" at bounding box center [734, 439] width 621 height 17
drag, startPoint x: 444, startPoint y: 456, endPoint x: 705, endPoint y: 518, distance: 268.7
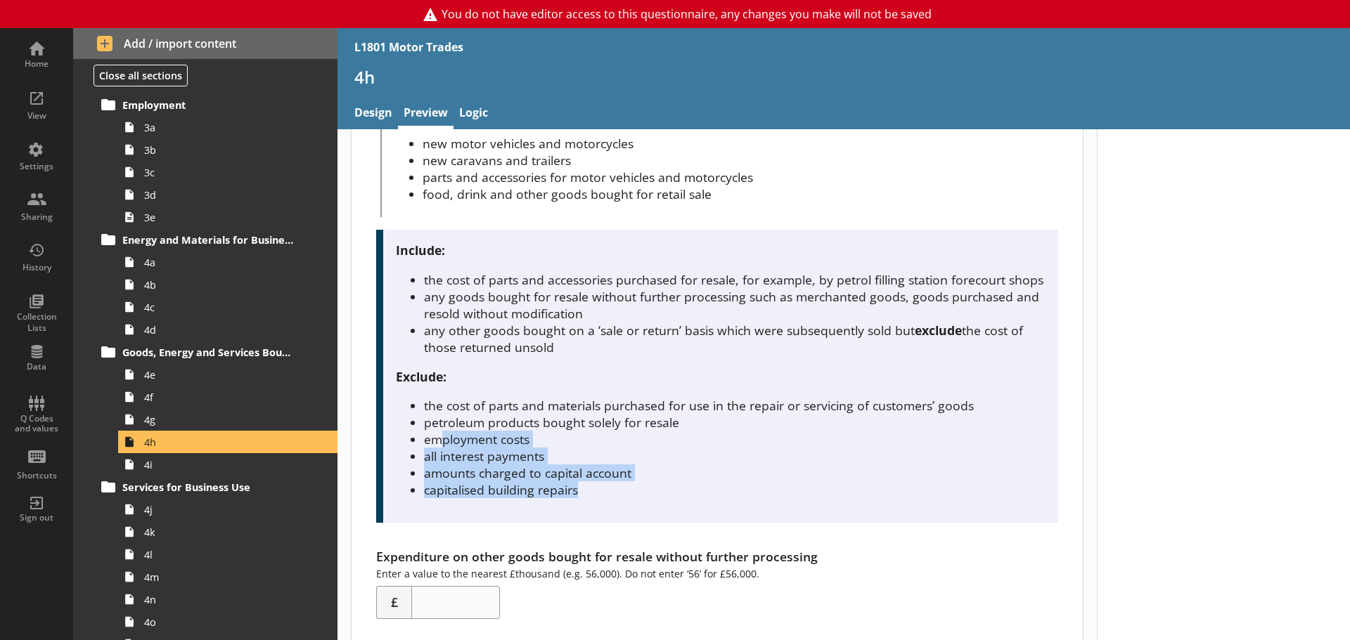
click at [703, 518] on div "Include: the cost of parts and accessories purchased for resale, for example, b…" at bounding box center [716, 377] width 681 height 294
click at [710, 517] on div "Include: the cost of parts and accessories purchased for resale, for example, b…" at bounding box center [716, 377] width 681 height 294
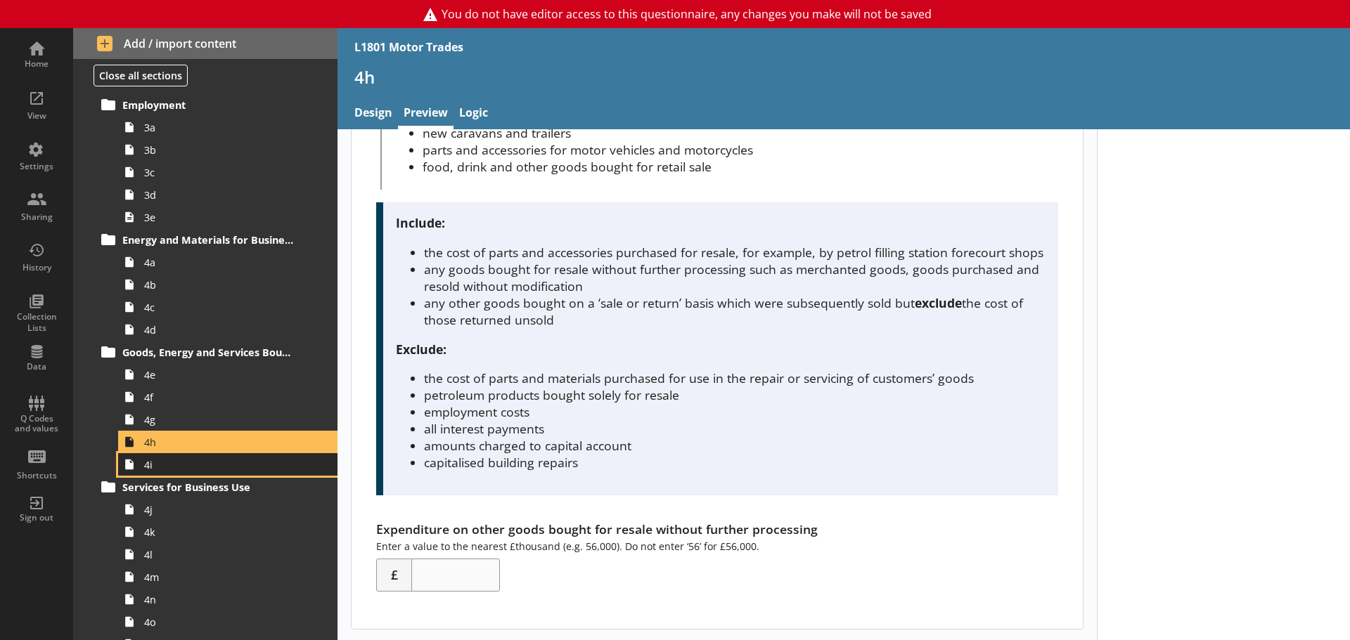
click at [202, 463] on span "4i" at bounding box center [222, 464] width 157 height 13
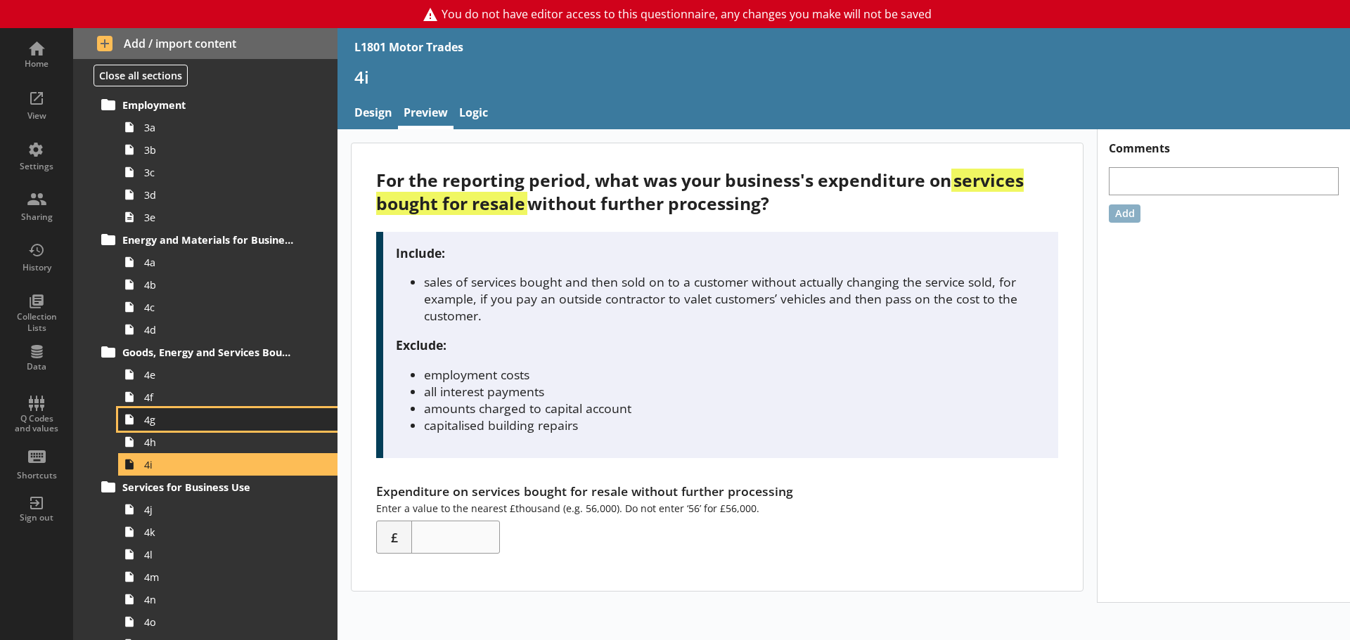
click at [221, 428] on link "4g" at bounding box center [227, 419] width 219 height 22
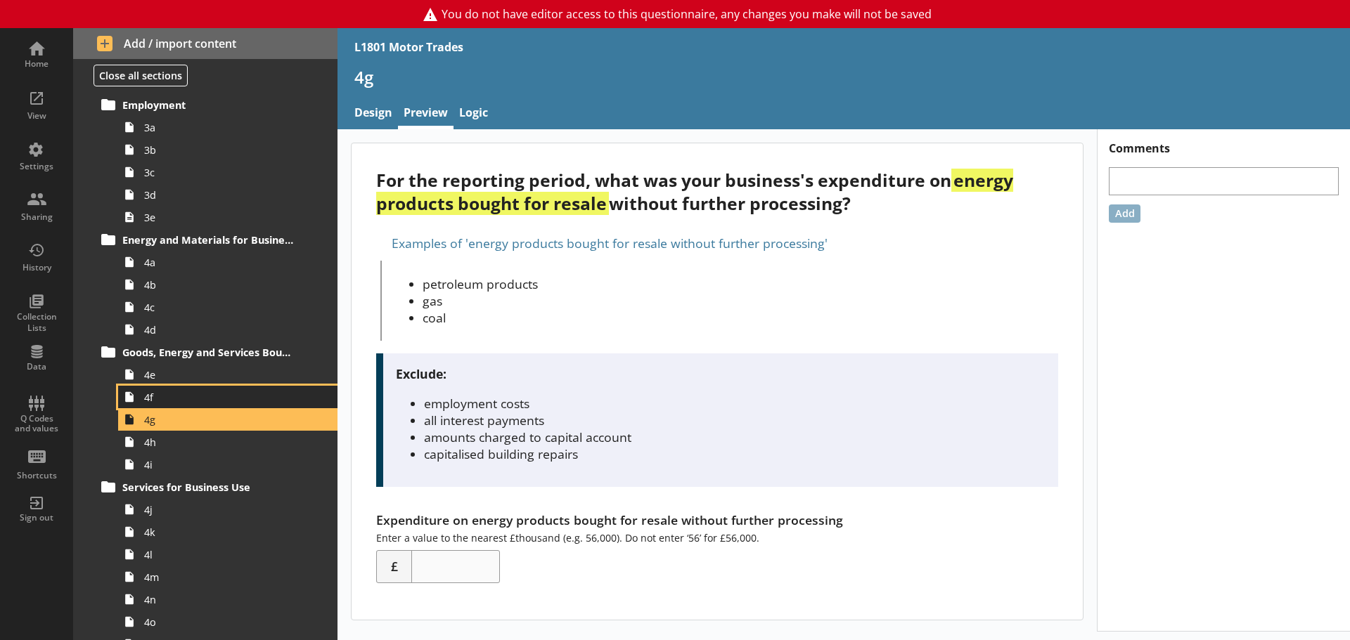
click at [231, 401] on span "4f" at bounding box center [222, 397] width 157 height 13
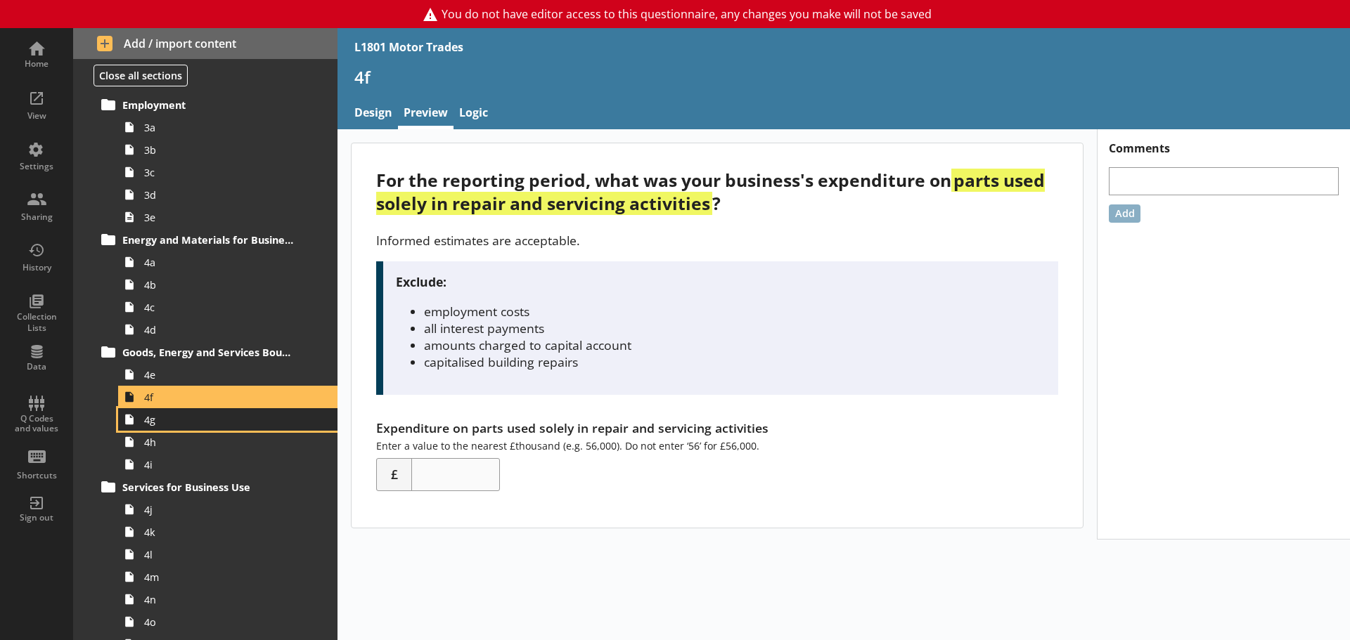
click at [198, 415] on span "4g" at bounding box center [222, 419] width 157 height 13
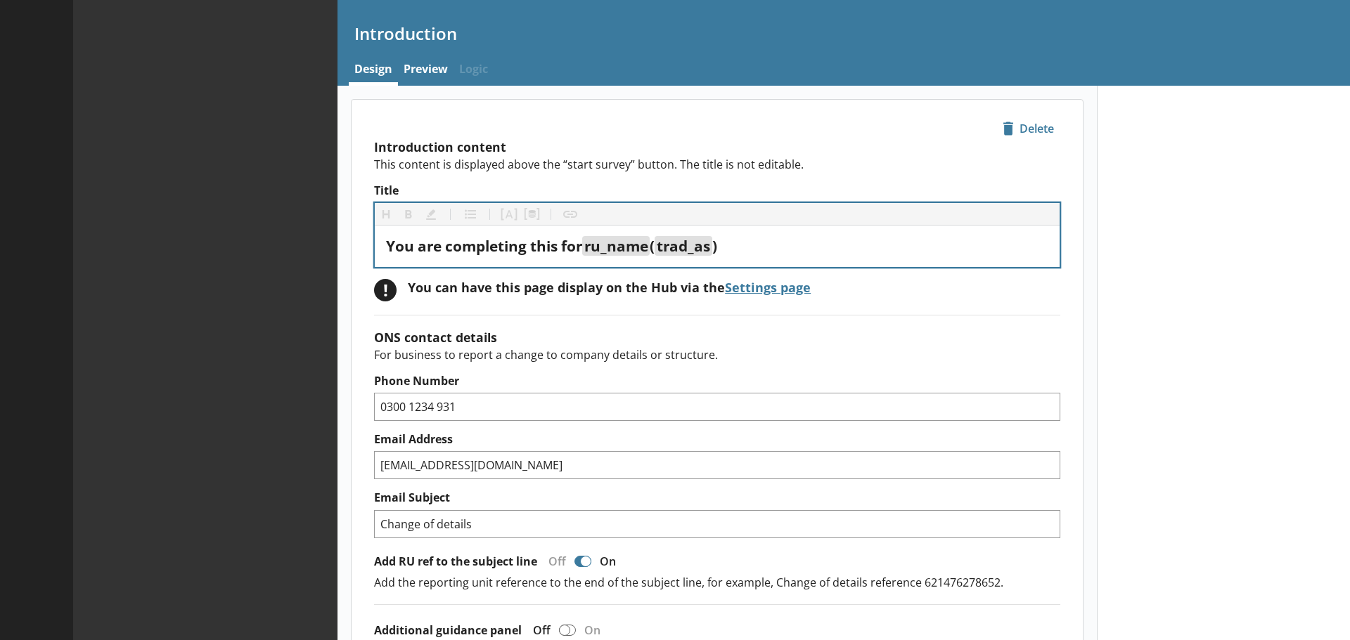
type textarea "x"
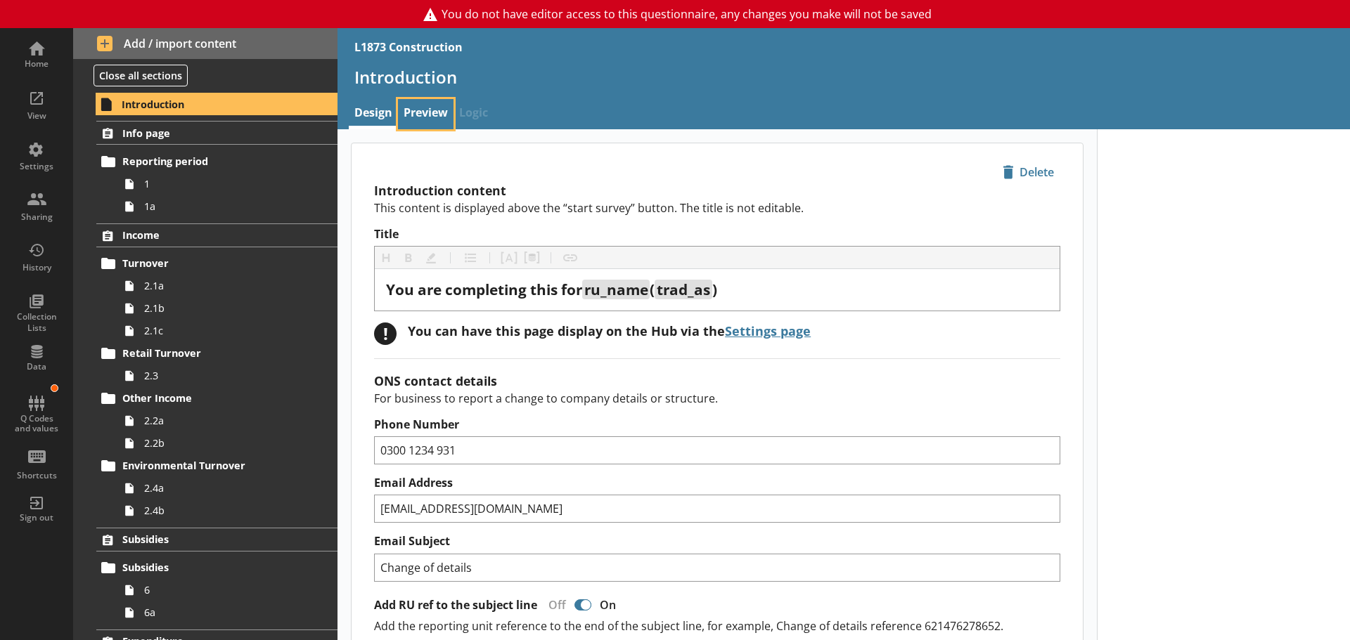
click at [413, 112] on link "Preview" at bounding box center [426, 114] width 56 height 30
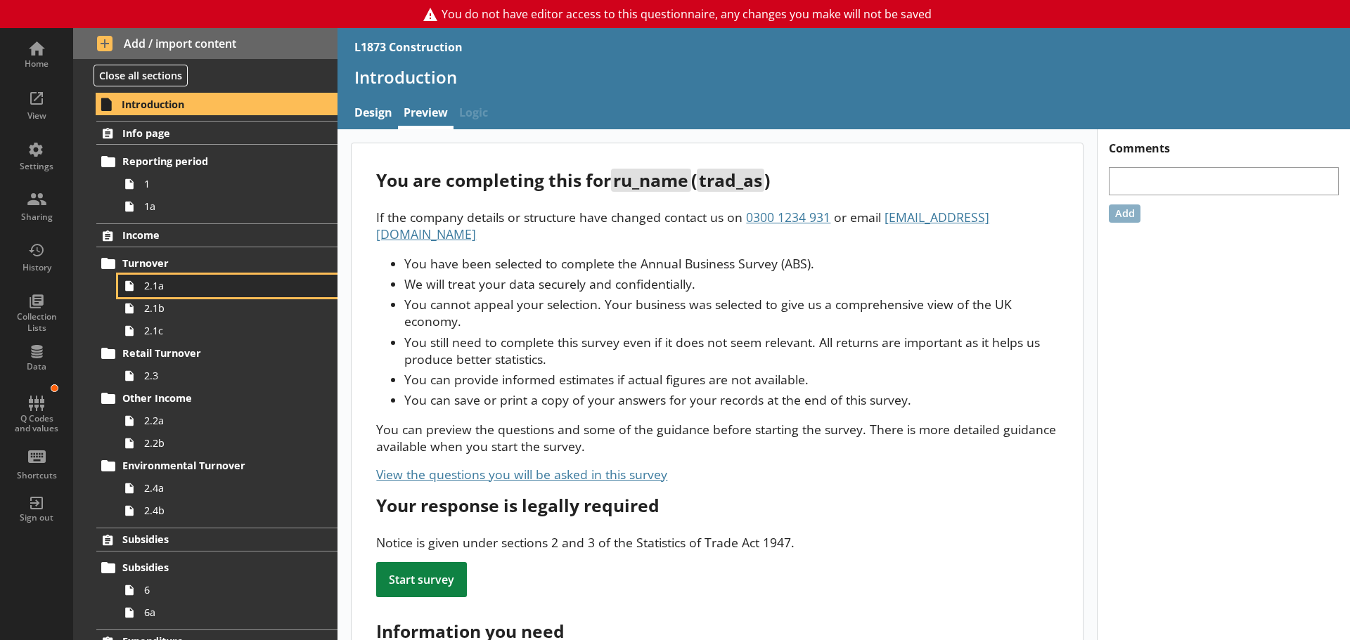
click at [149, 289] on span "2.1a" at bounding box center [222, 285] width 157 height 13
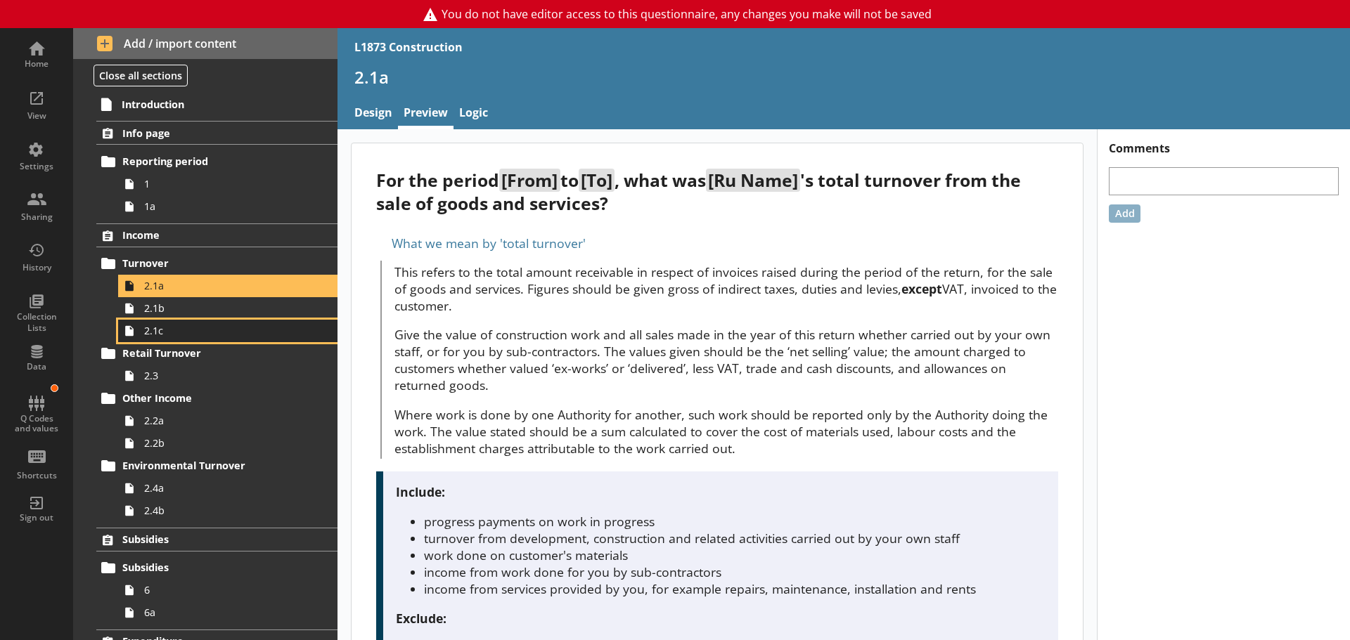
click at [174, 320] on link "2.1c" at bounding box center [227, 331] width 219 height 22
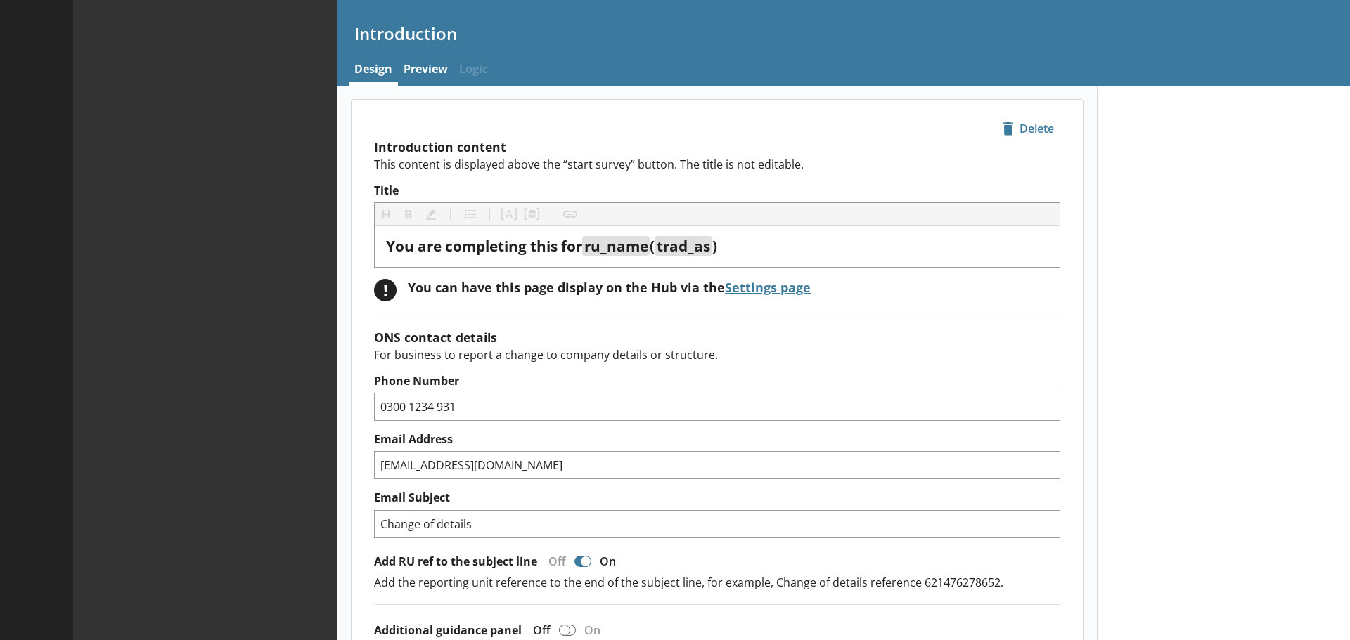
type textarea "x"
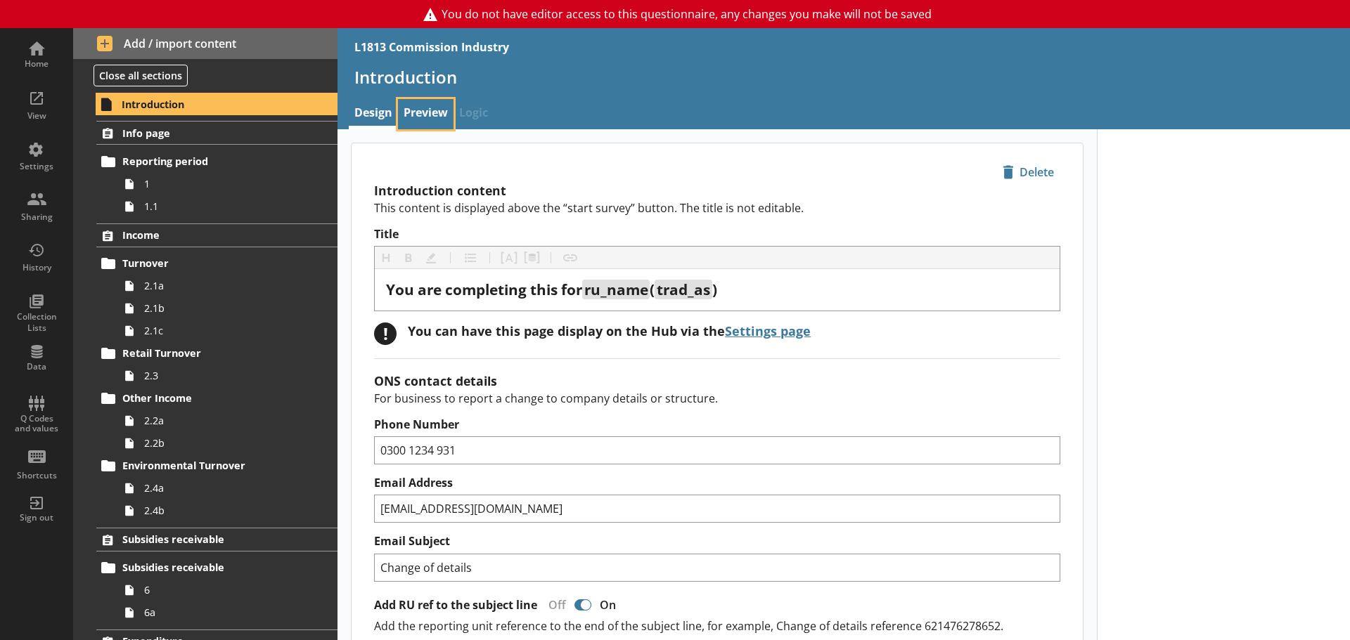
click at [413, 115] on link "Preview" at bounding box center [426, 114] width 56 height 30
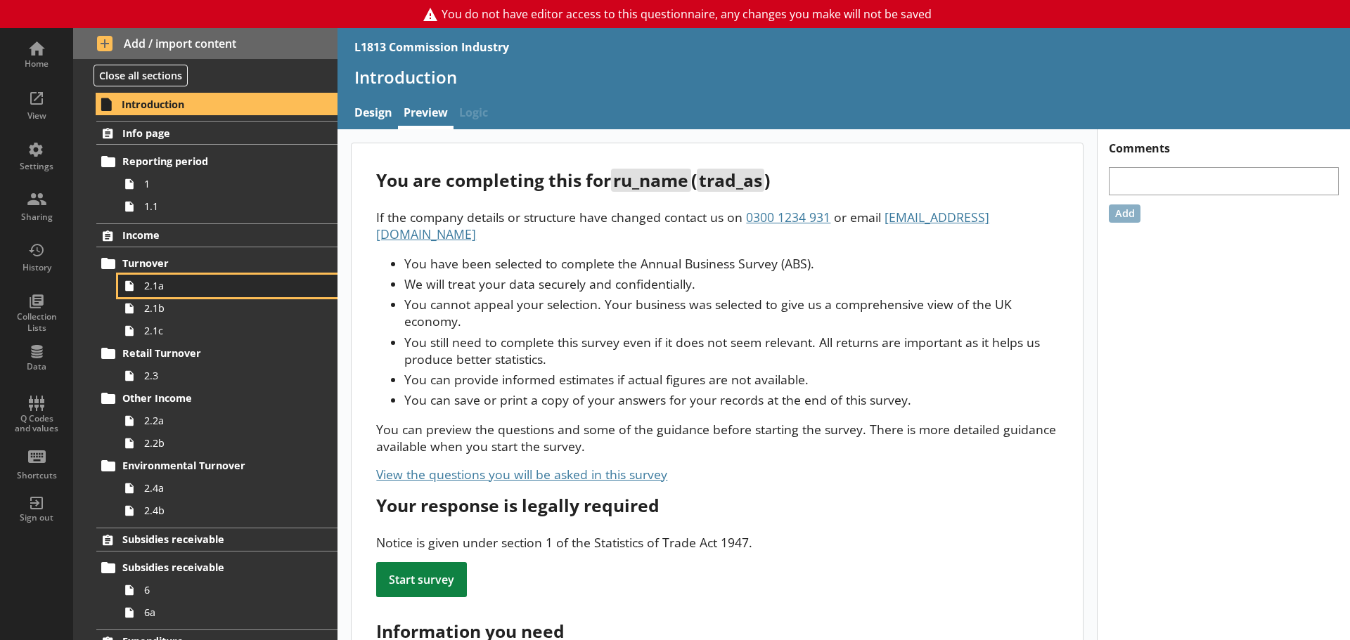
click at [202, 286] on span "2.1a" at bounding box center [222, 285] width 157 height 13
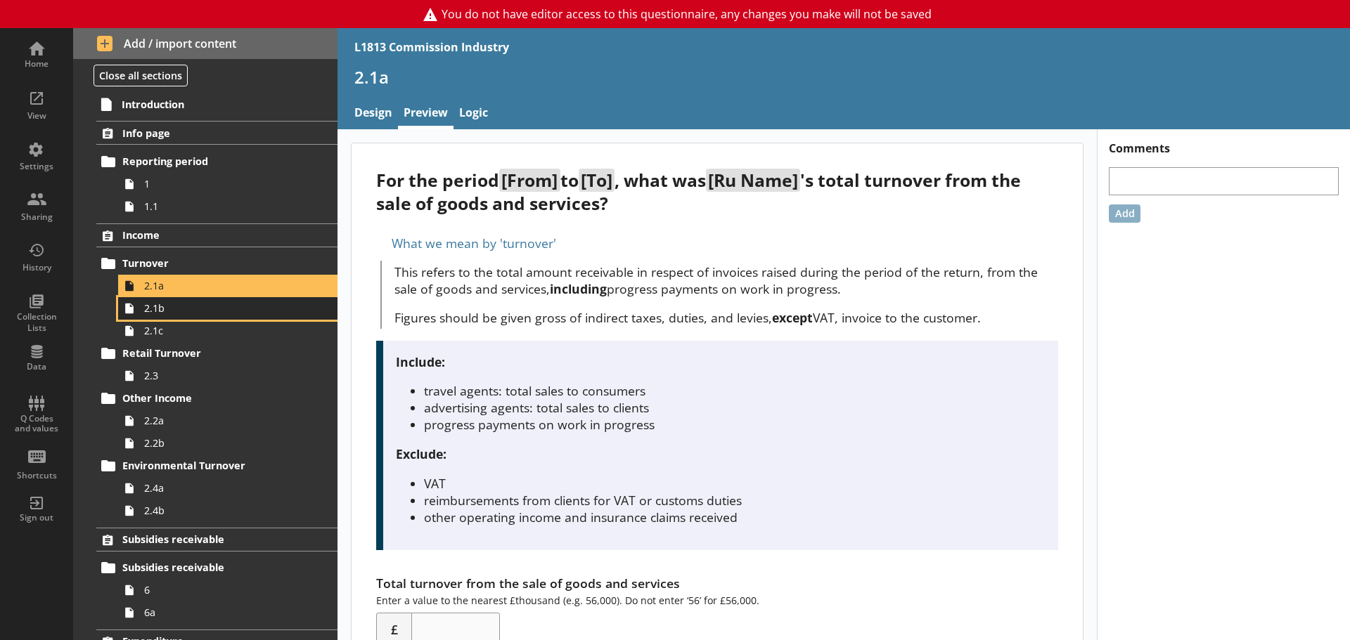
click at [176, 307] on span "2.1b" at bounding box center [222, 308] width 157 height 13
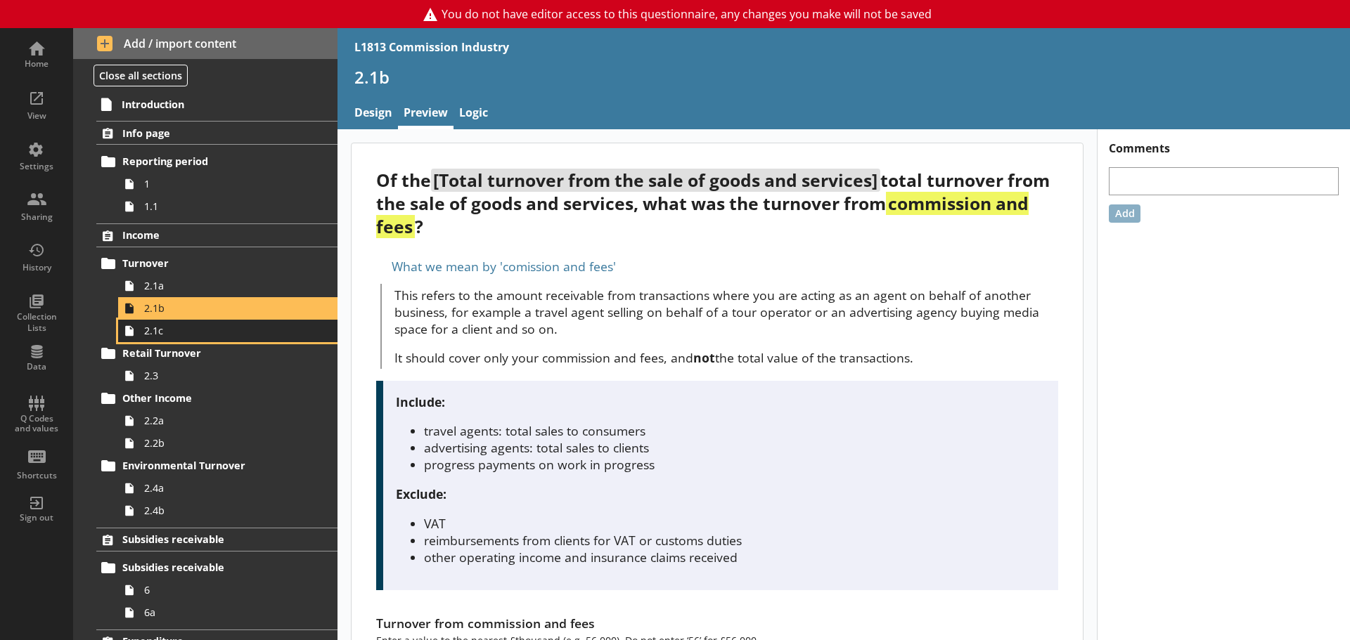
click at [167, 330] on span "2.1c" at bounding box center [222, 330] width 157 height 13
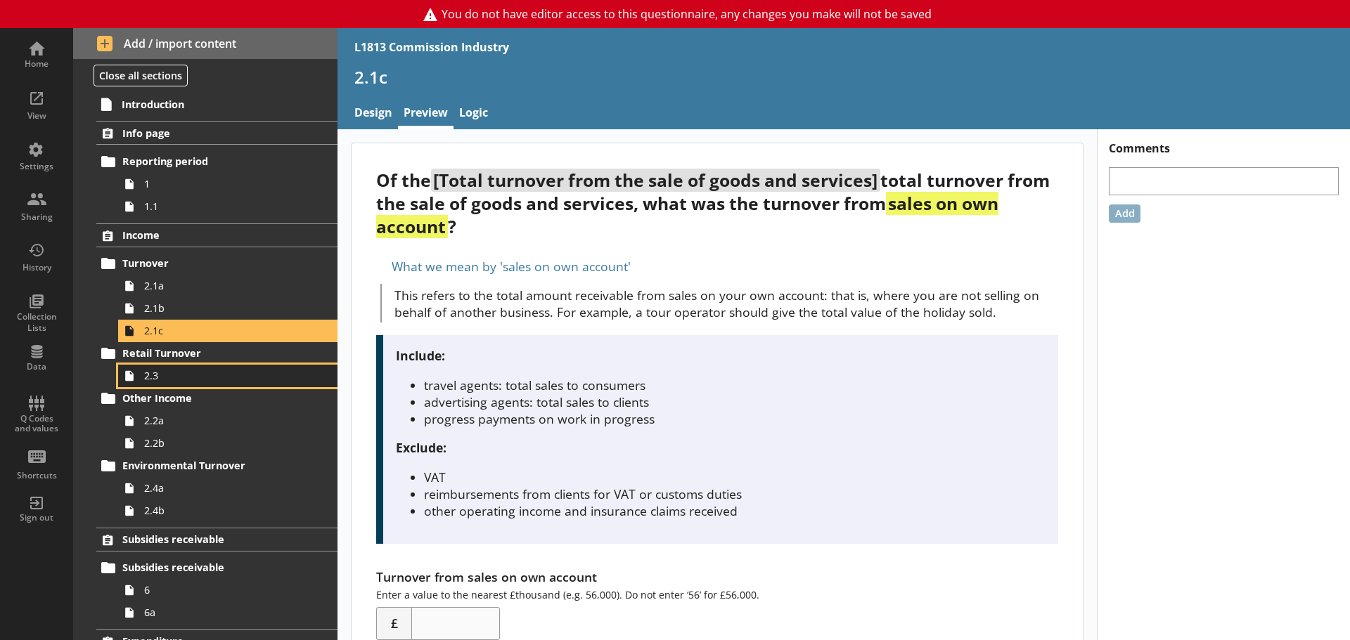
click at [176, 377] on span "2.3" at bounding box center [222, 375] width 157 height 13
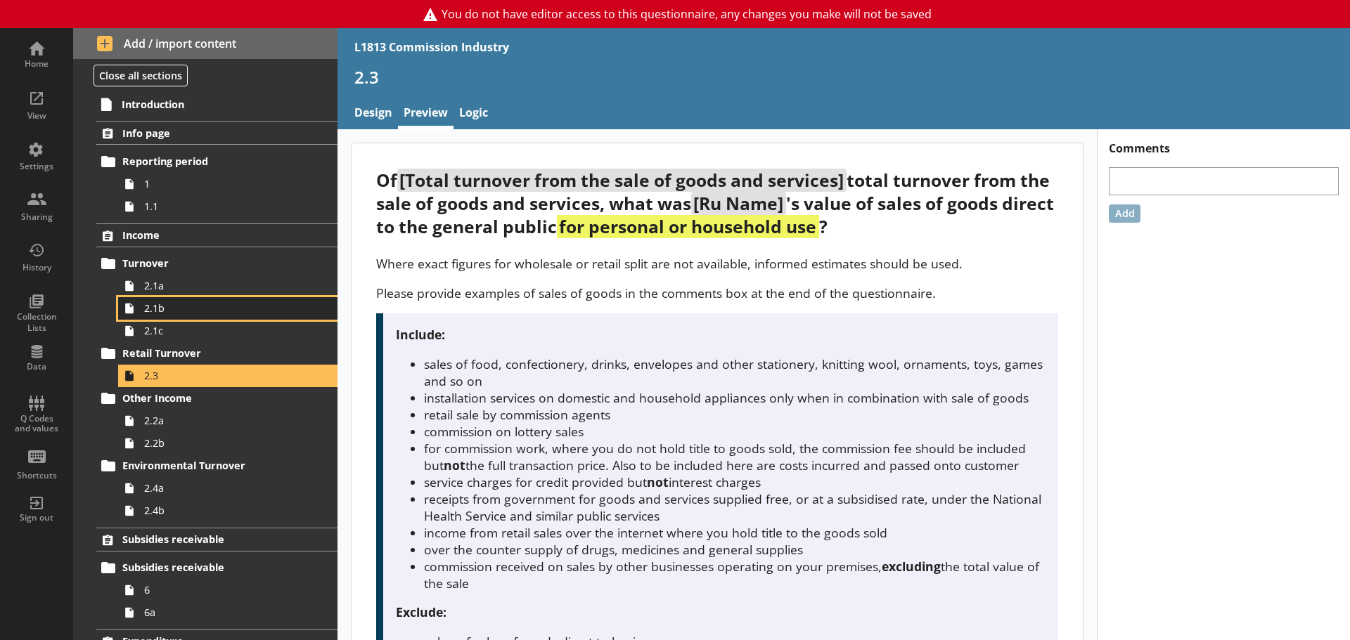
click at [188, 311] on span "2.1b" at bounding box center [222, 308] width 157 height 13
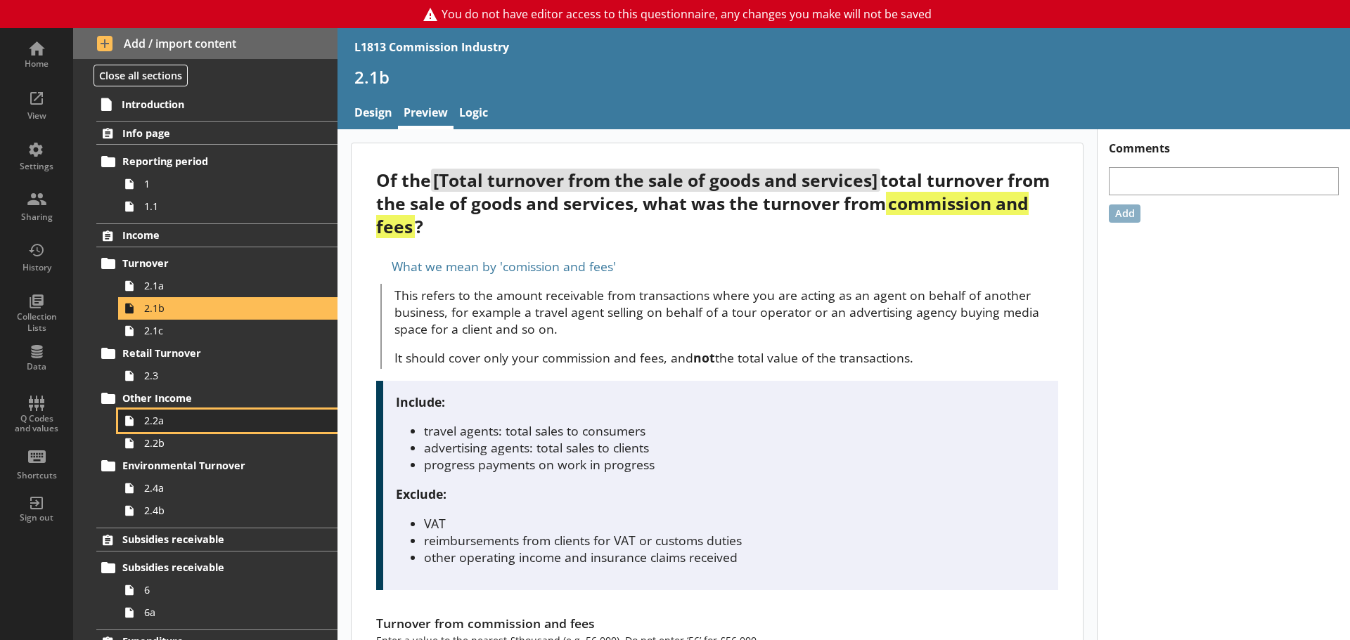
click at [179, 422] on span "2.2a" at bounding box center [222, 420] width 157 height 13
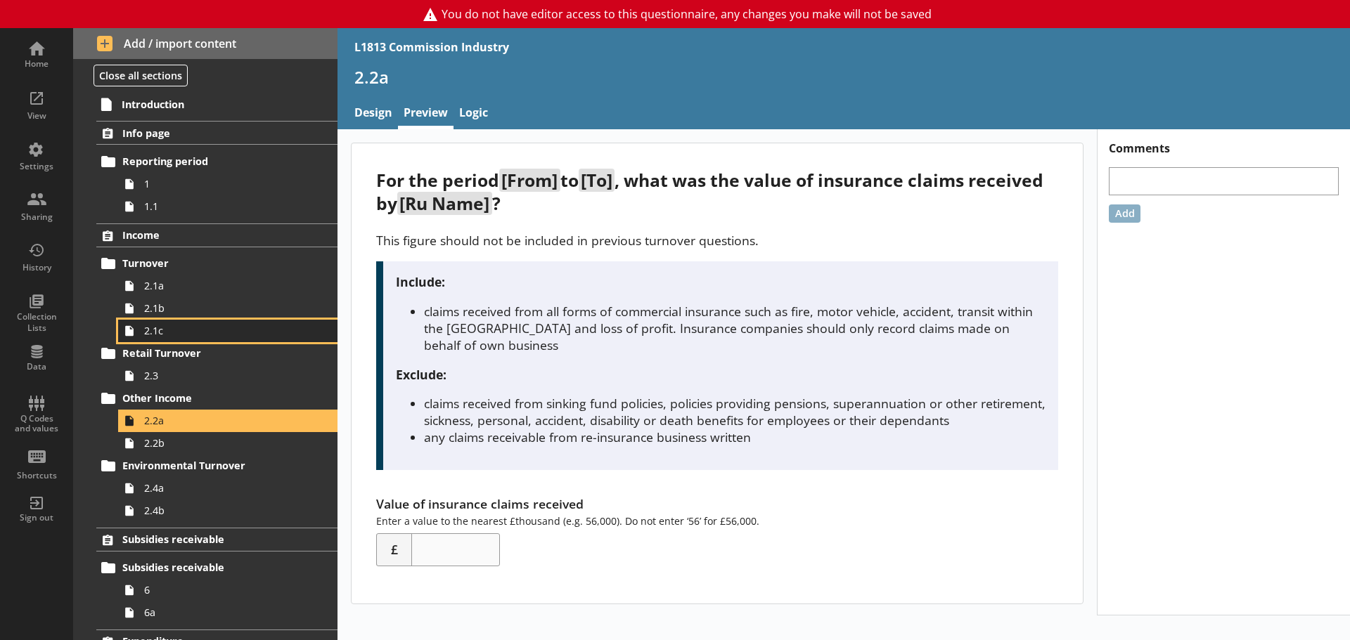
click at [209, 337] on span "2.1c" at bounding box center [222, 330] width 157 height 13
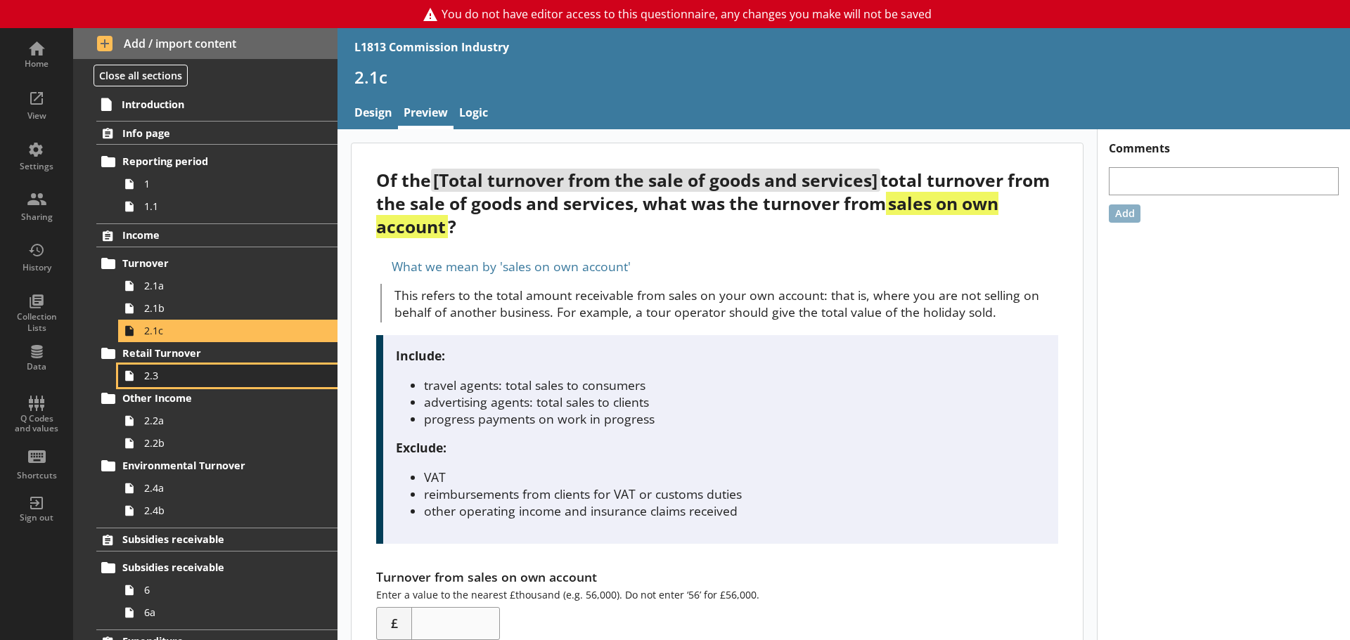
click at [190, 371] on span "2.3" at bounding box center [222, 375] width 157 height 13
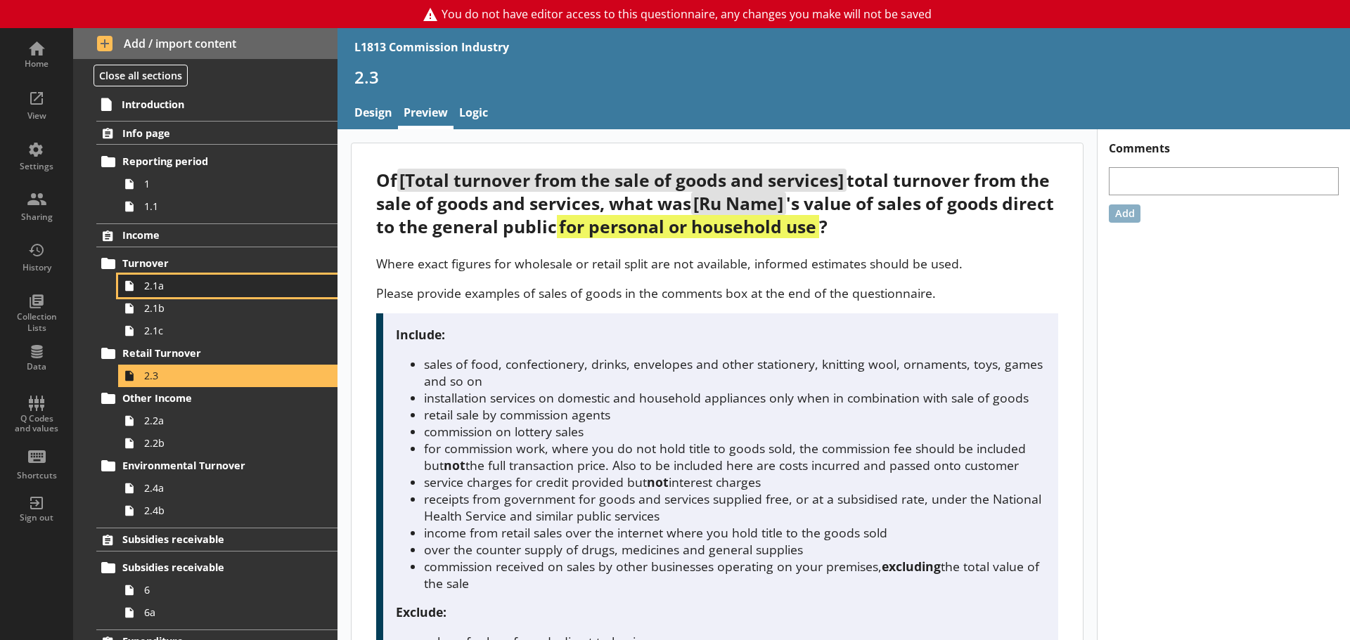
click at [199, 292] on span "2.1a" at bounding box center [222, 285] width 157 height 13
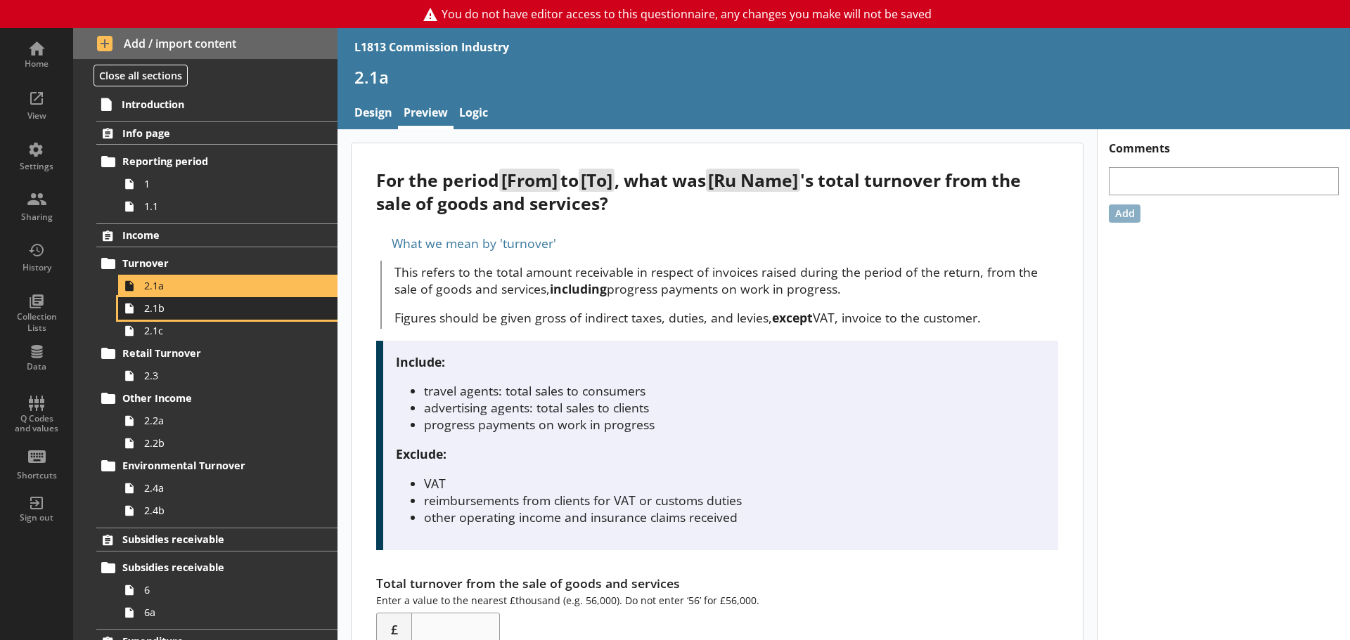
click at [207, 311] on span "2.1b" at bounding box center [222, 308] width 157 height 13
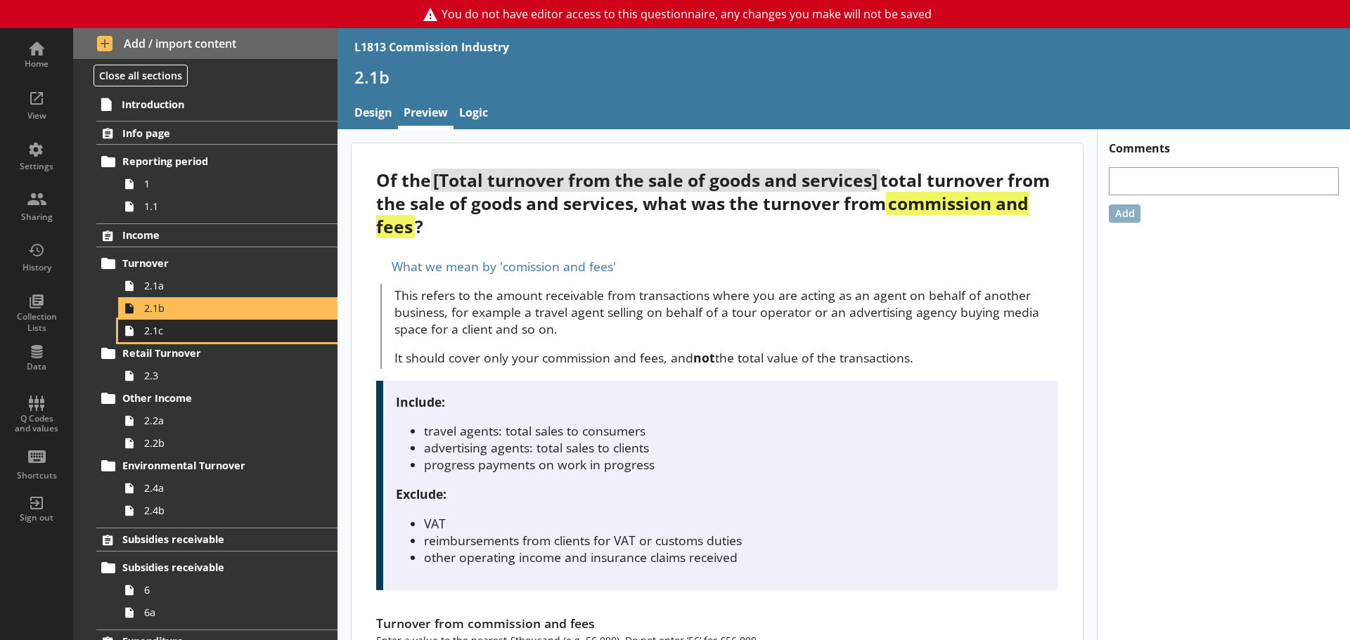
click at [207, 330] on span "2.1c" at bounding box center [222, 330] width 157 height 13
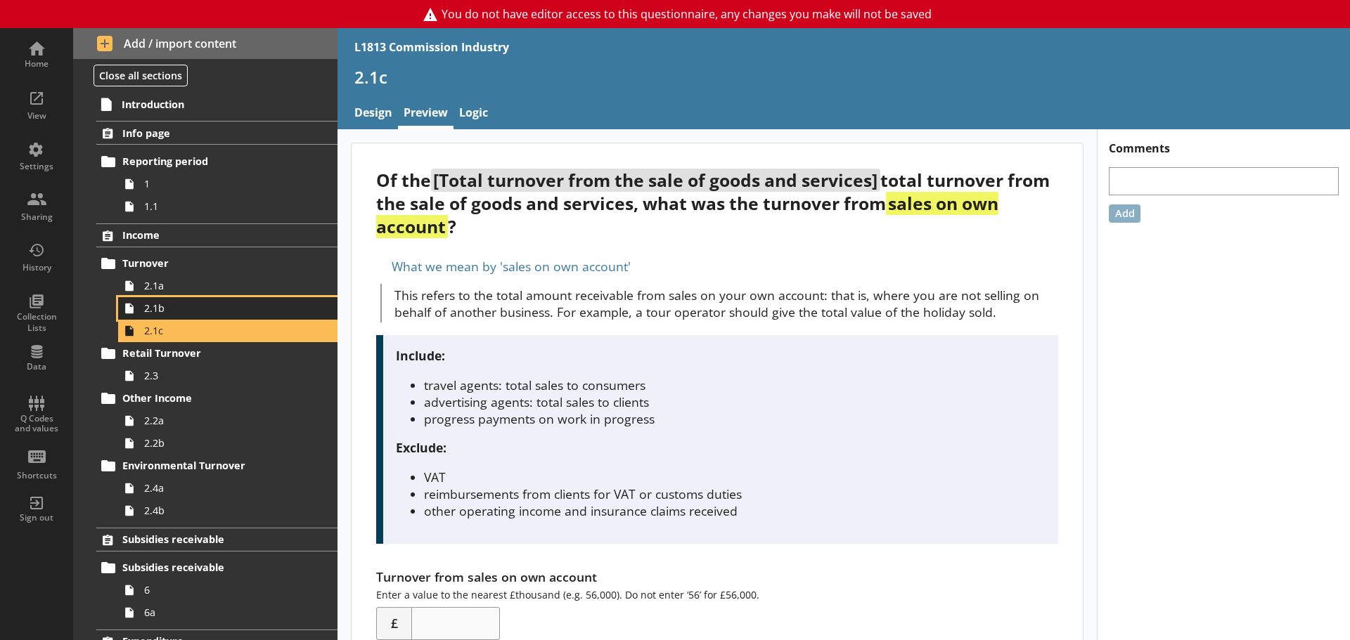
click at [209, 313] on span "2.1b" at bounding box center [222, 308] width 157 height 13
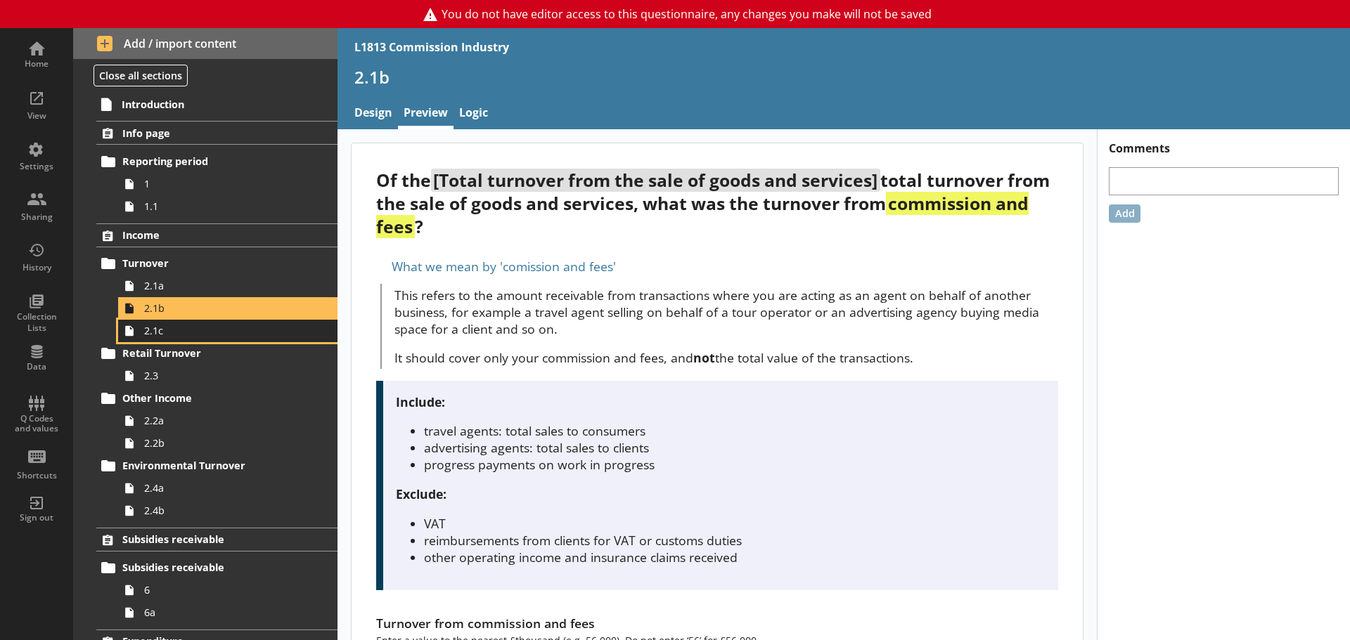
click at [200, 332] on span "2.1c" at bounding box center [222, 330] width 157 height 13
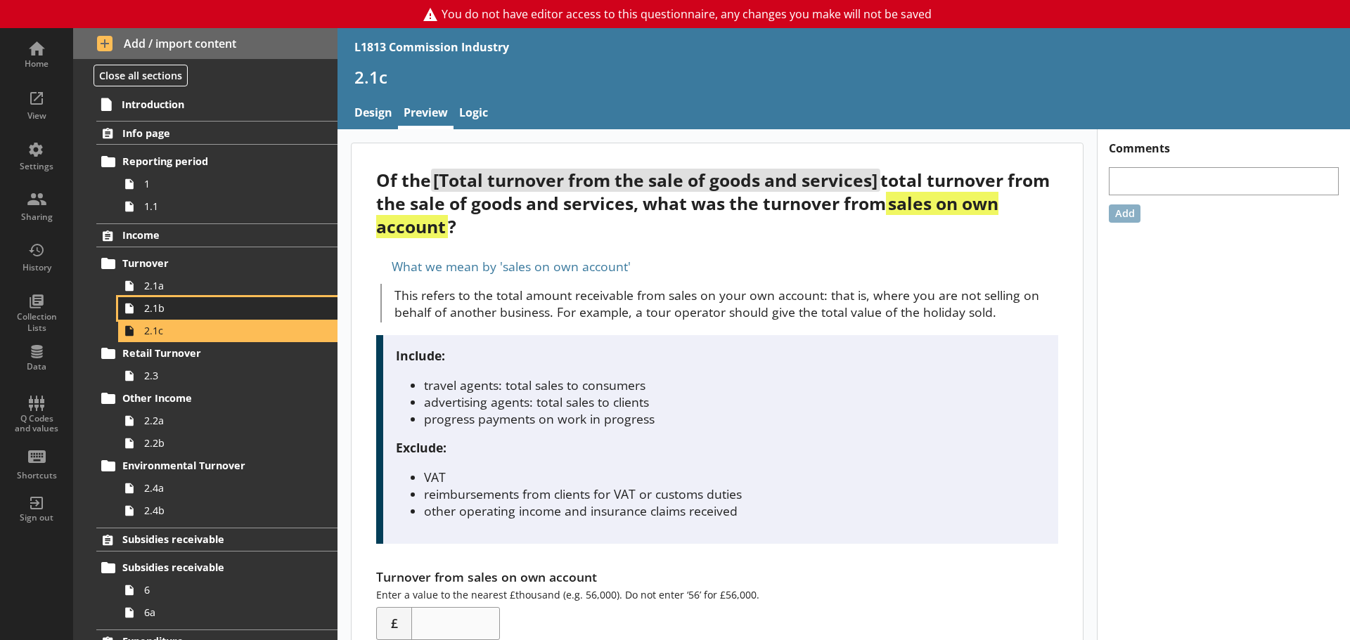
click at [208, 310] on span "2.1b" at bounding box center [222, 308] width 157 height 13
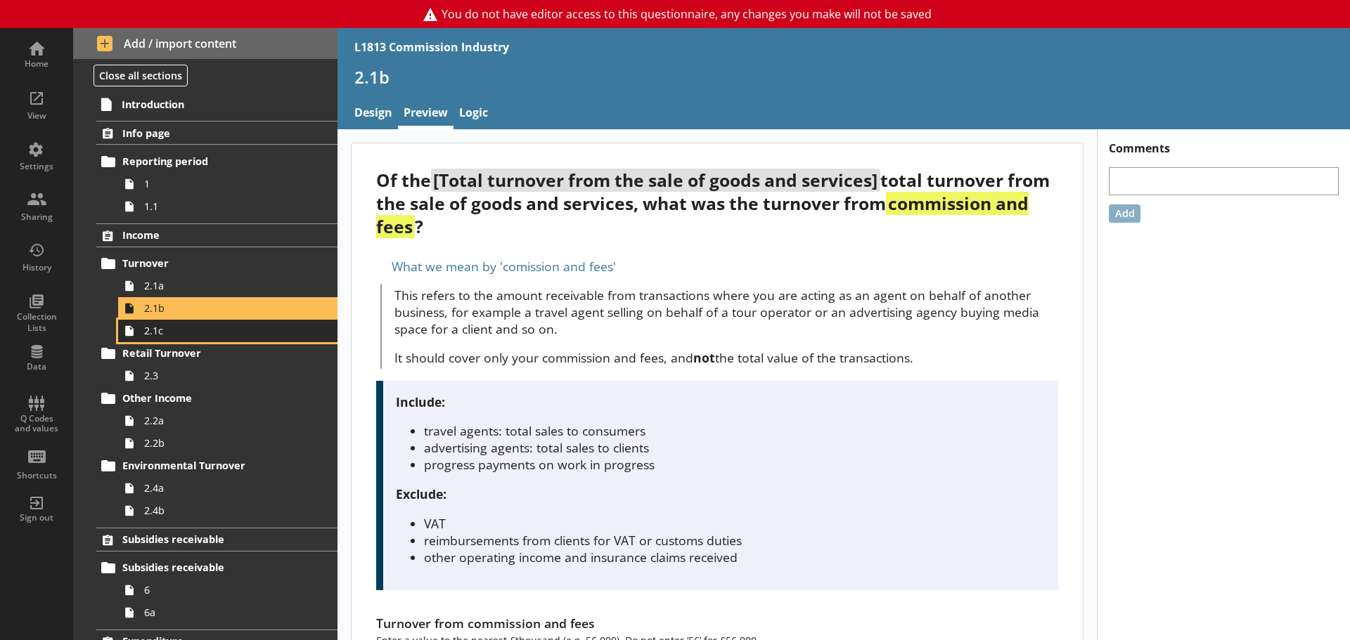
click at [195, 334] on span "2.1c" at bounding box center [222, 330] width 157 height 13
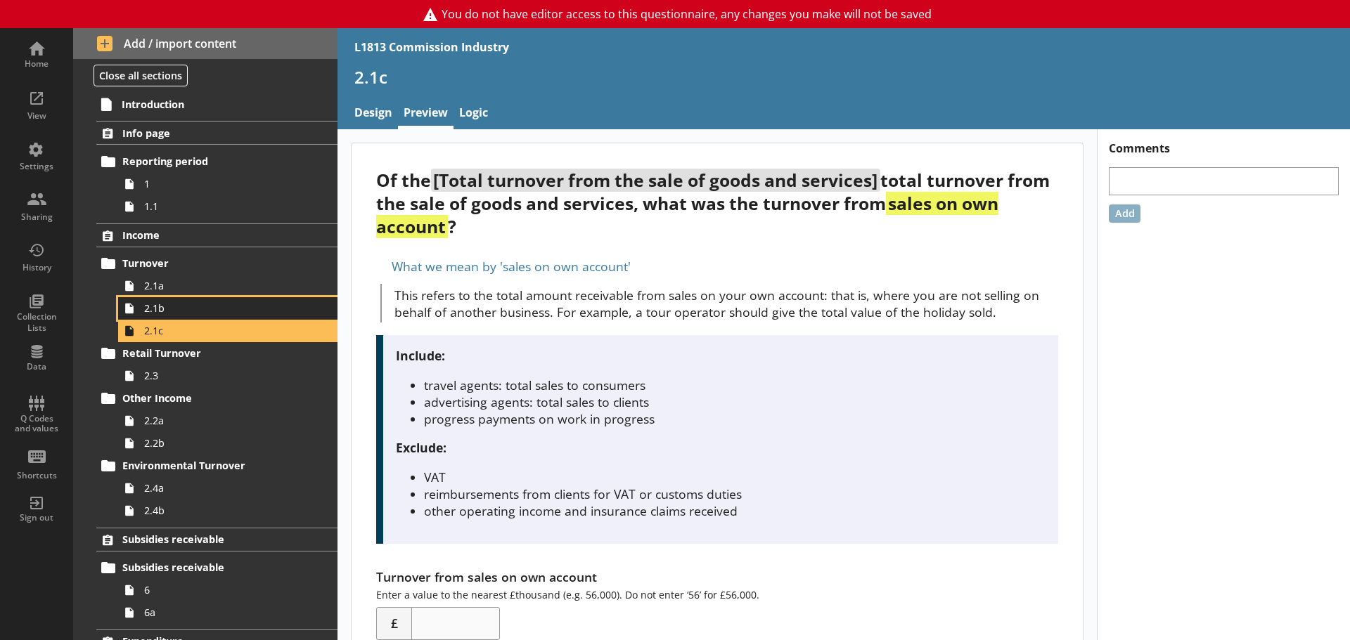
click at [201, 310] on span "2.1b" at bounding box center [222, 308] width 157 height 13
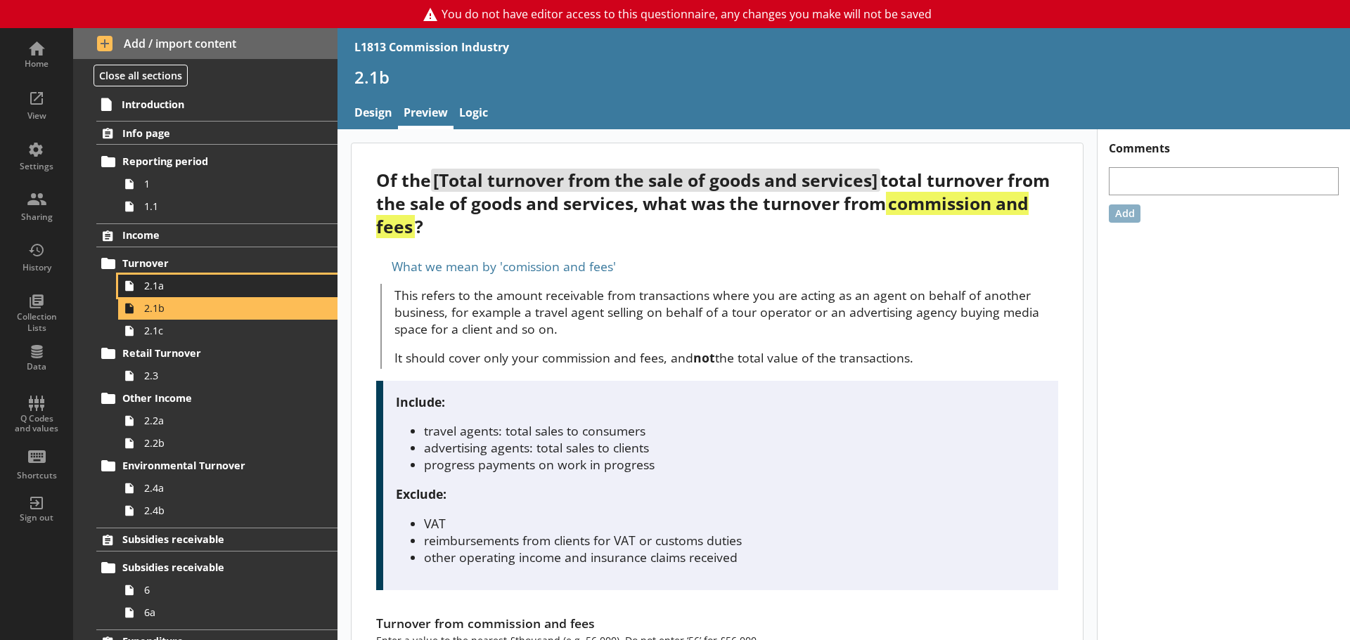
click at [206, 290] on span "2.1a" at bounding box center [222, 285] width 157 height 13
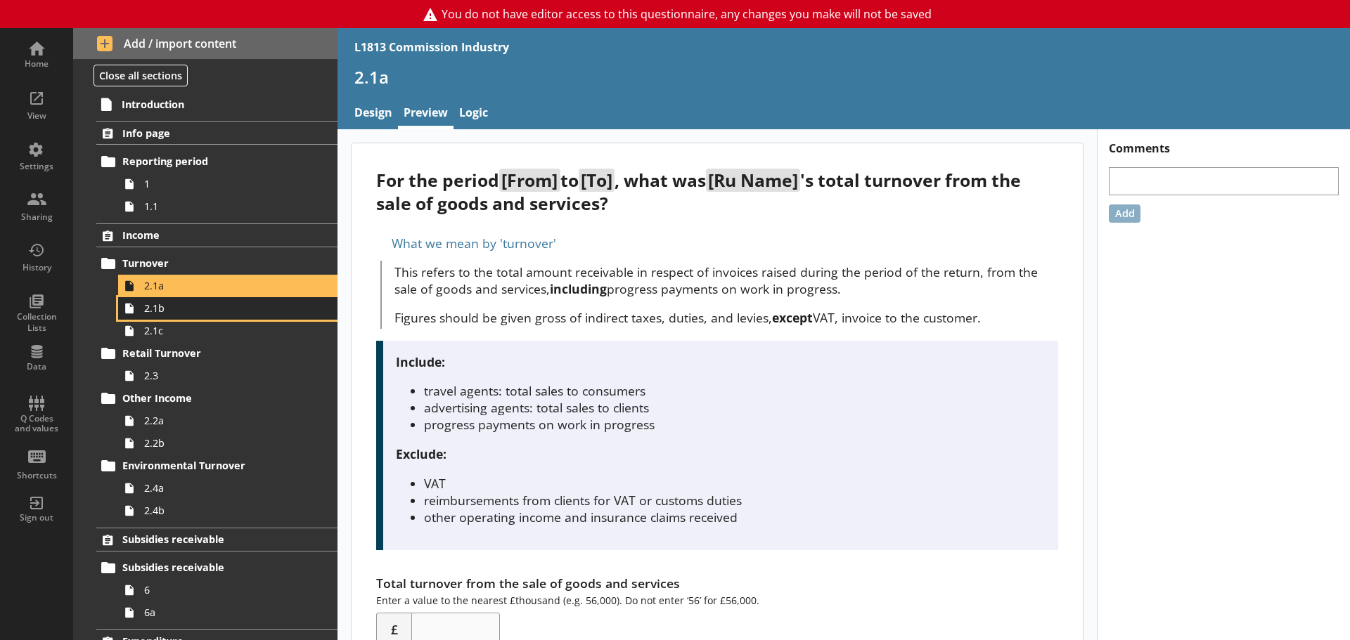
click at [203, 312] on span "2.1b" at bounding box center [222, 308] width 157 height 13
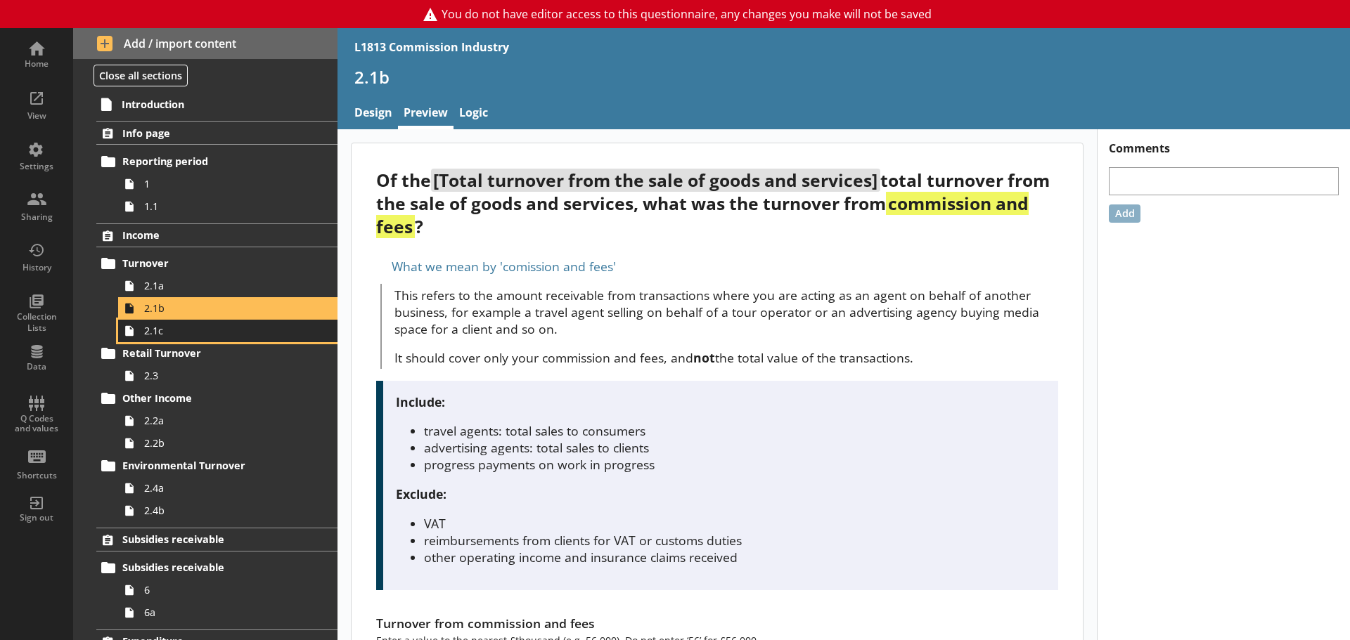
click at [203, 335] on span "2.1c" at bounding box center [222, 330] width 157 height 13
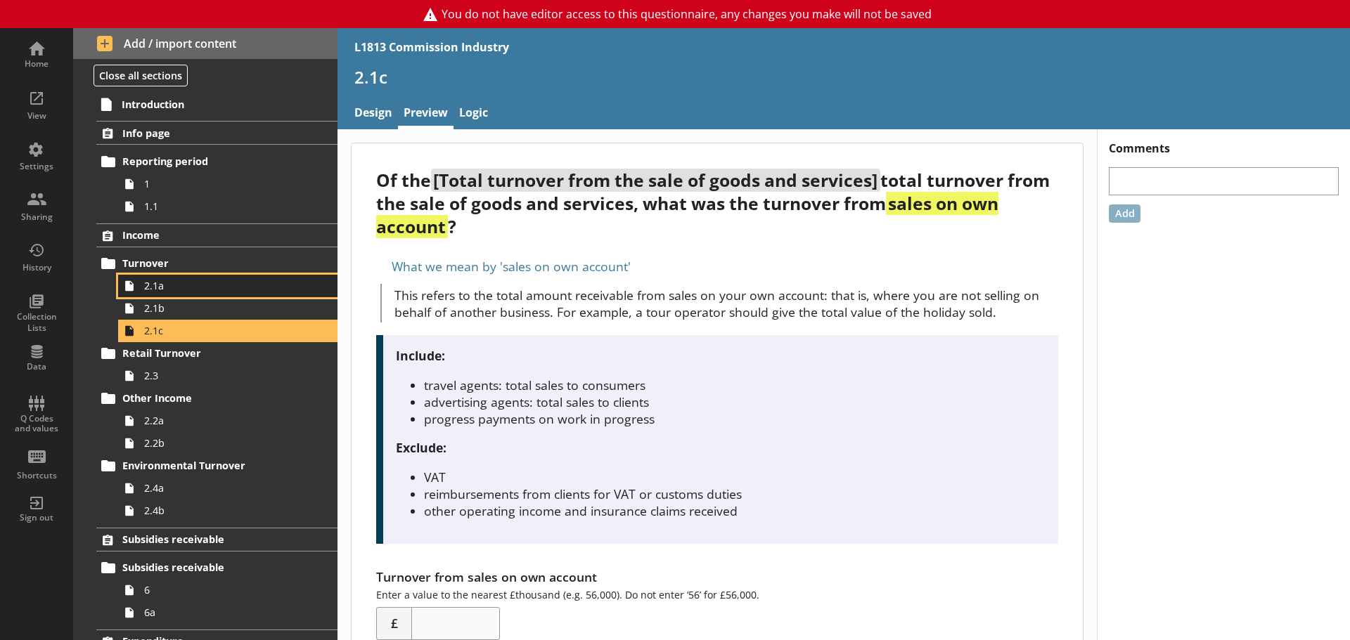
click at [217, 296] on link "2.1a" at bounding box center [227, 286] width 219 height 22
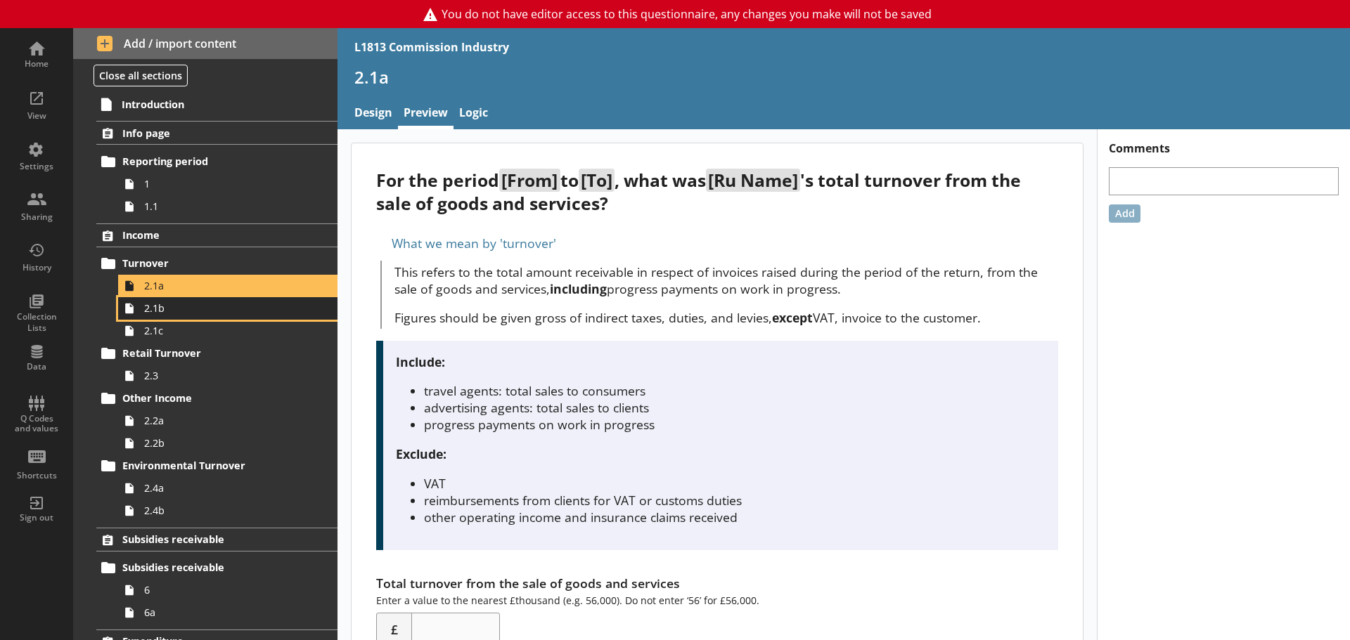
click at [218, 306] on span "2.1b" at bounding box center [222, 308] width 157 height 13
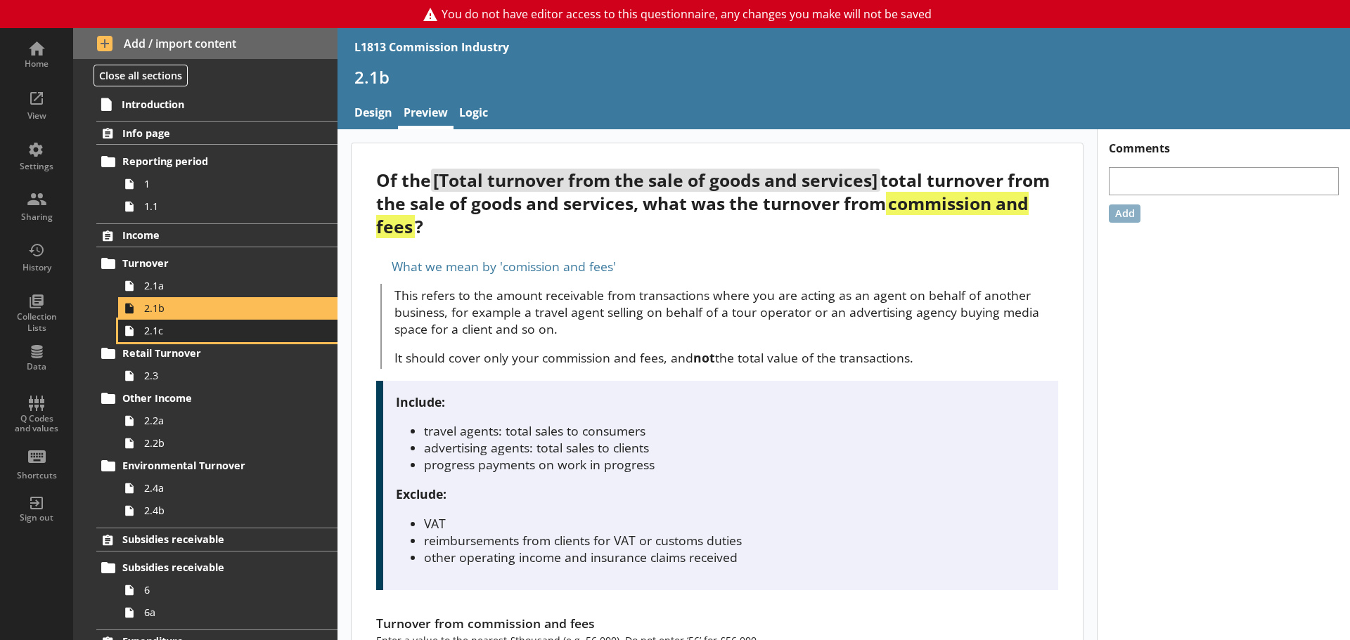
click at [211, 333] on span "2.1c" at bounding box center [222, 330] width 157 height 13
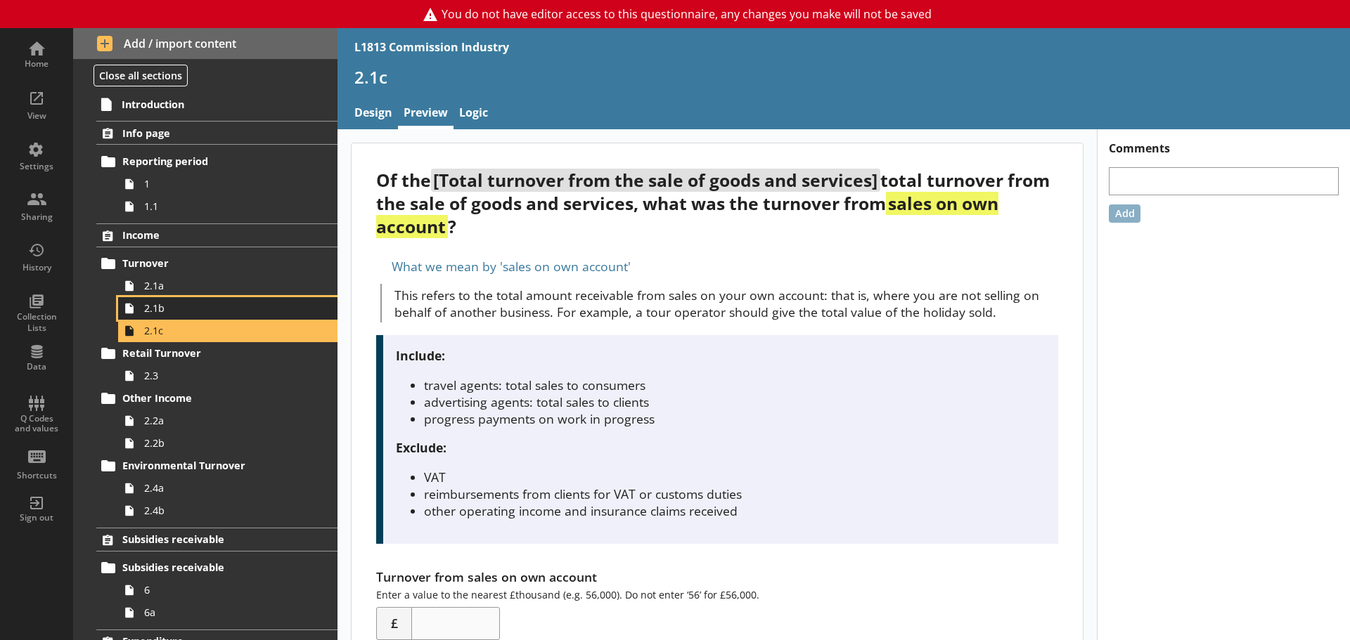
click at [218, 313] on span "2.1b" at bounding box center [222, 308] width 157 height 13
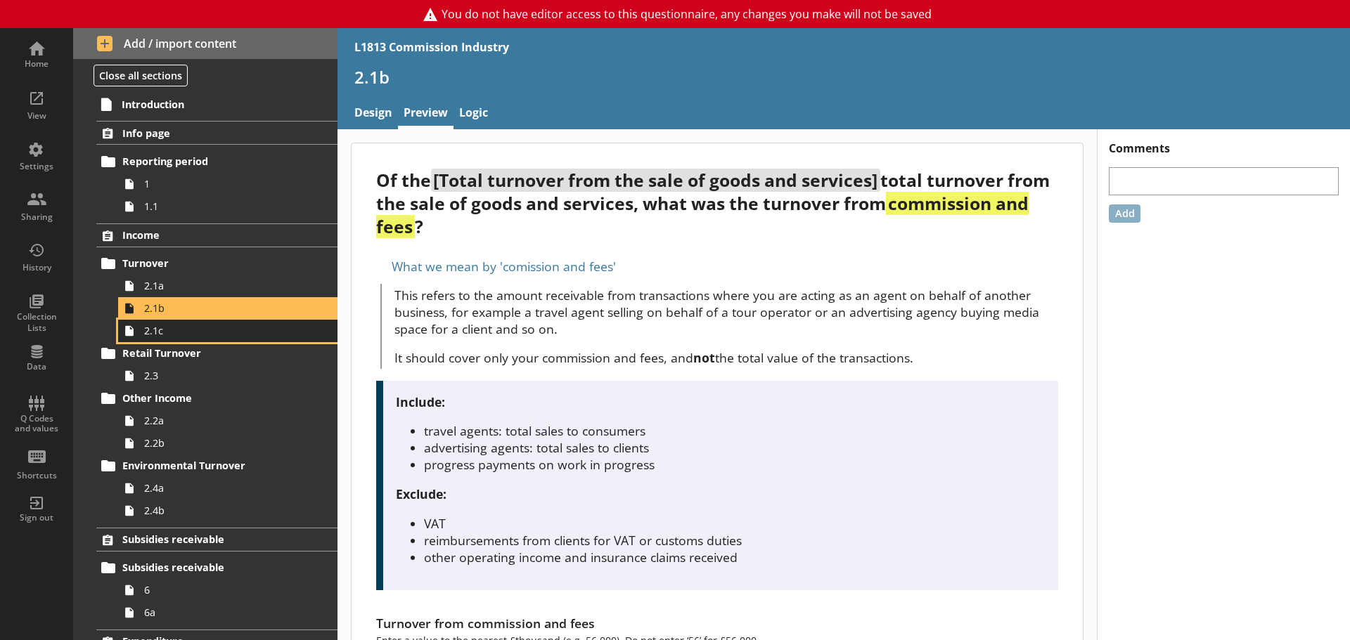
click at [209, 331] on span "2.1c" at bounding box center [222, 330] width 157 height 13
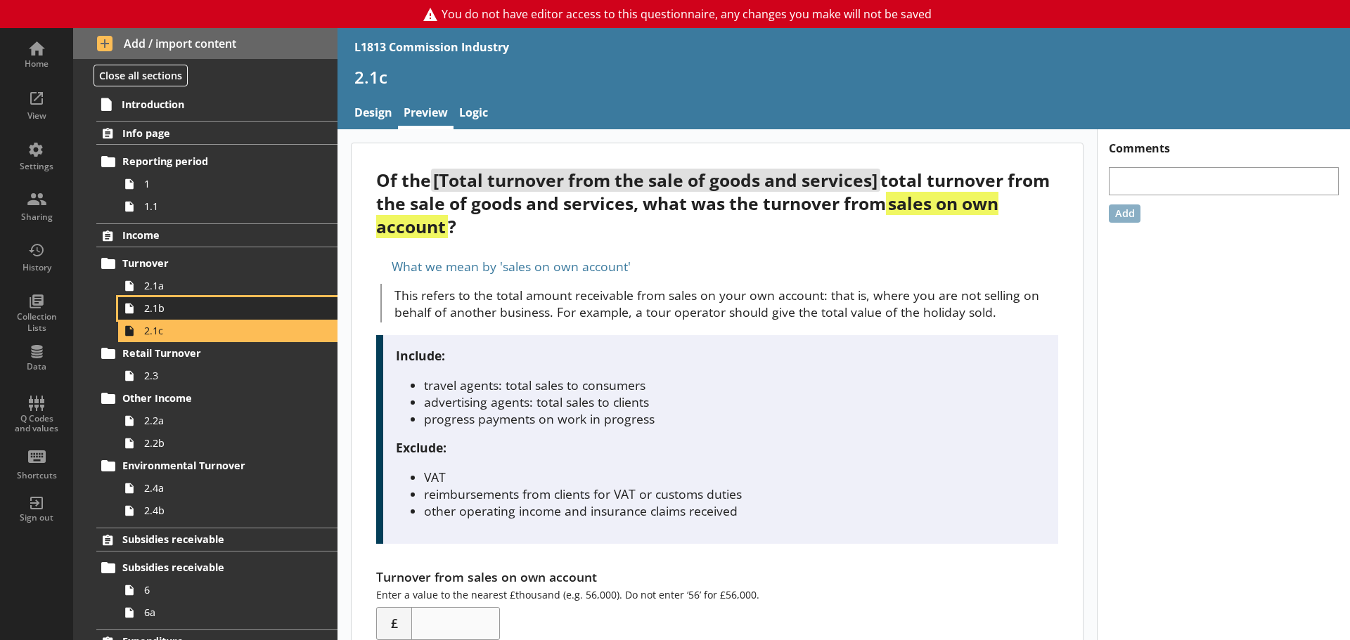
click at [216, 297] on link "2.1b" at bounding box center [227, 308] width 219 height 22
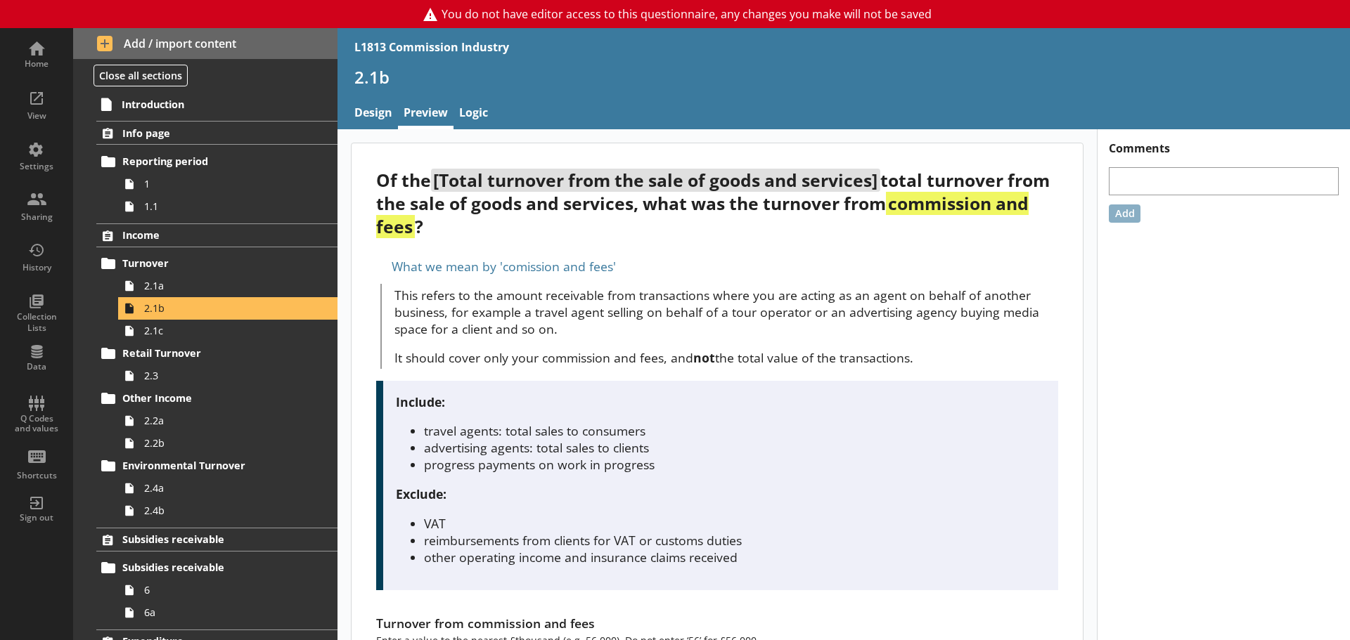
click at [31, 570] on div "Home View Settings Sharing History Collection Lists Data Q Codes and values Sho…" at bounding box center [36, 334] width 73 height 612
